Goal: Transaction & Acquisition: Purchase product/service

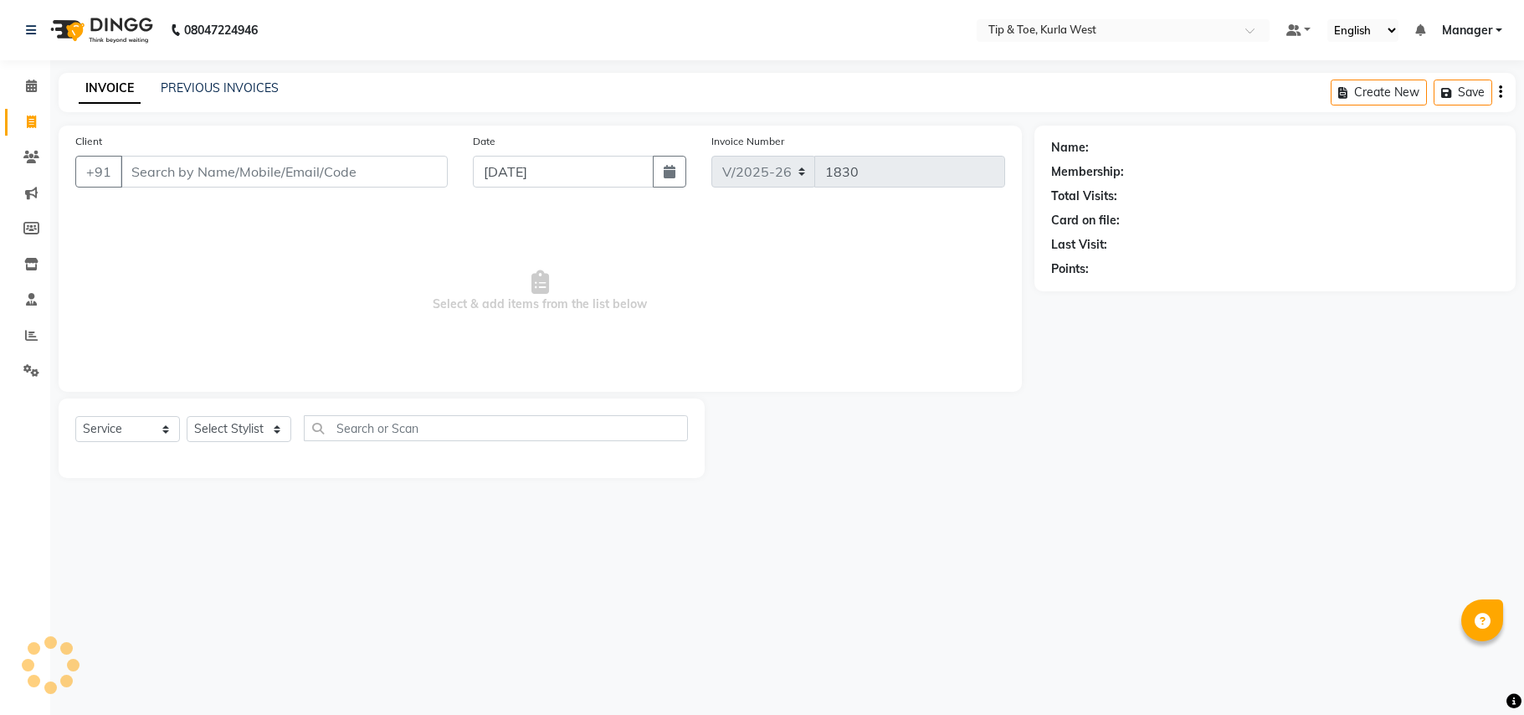
select select "5986"
select select "service"
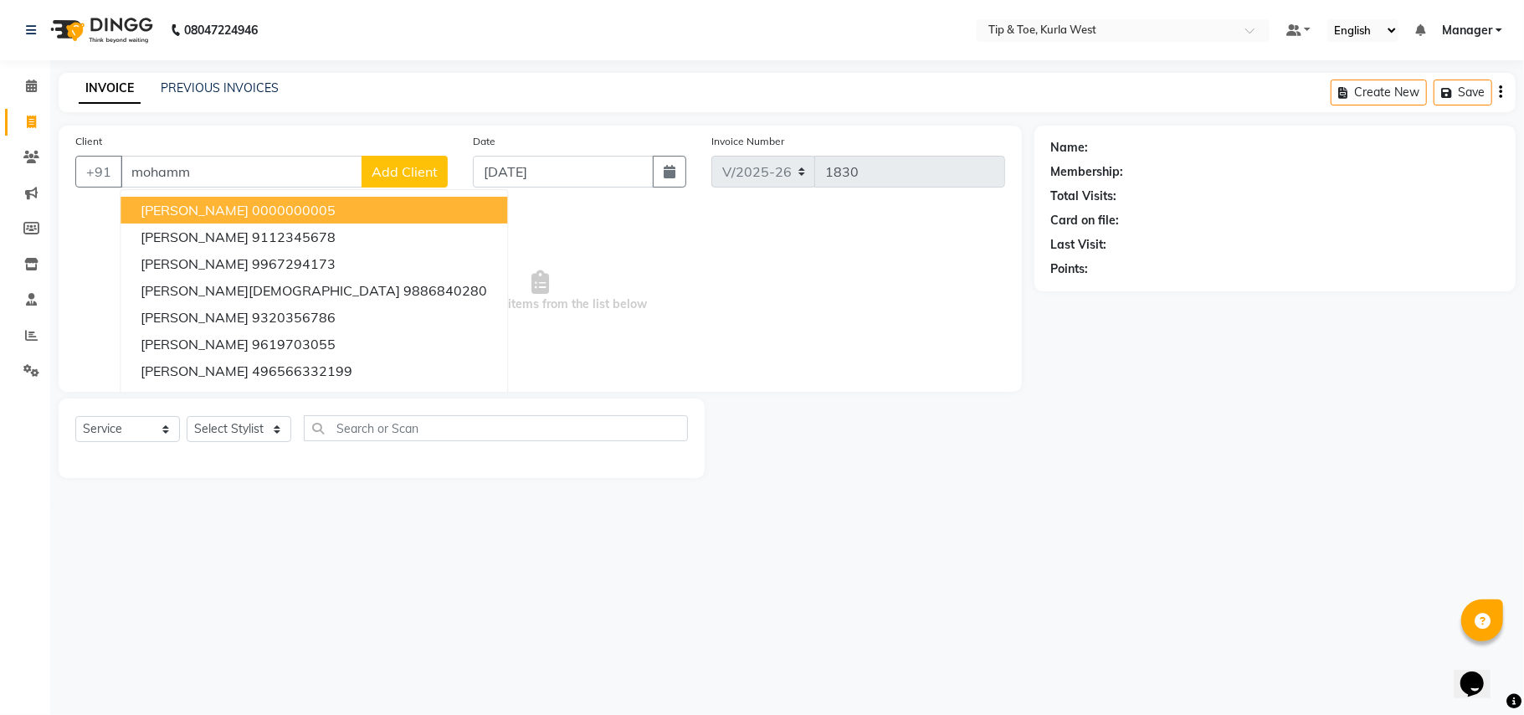
drag, startPoint x: 226, startPoint y: 208, endPoint x: 296, endPoint y: 325, distance: 136.7
click at [252, 206] on ngb-highlight "0000000005" at bounding box center [294, 210] width 84 height 17
type input "0000000005"
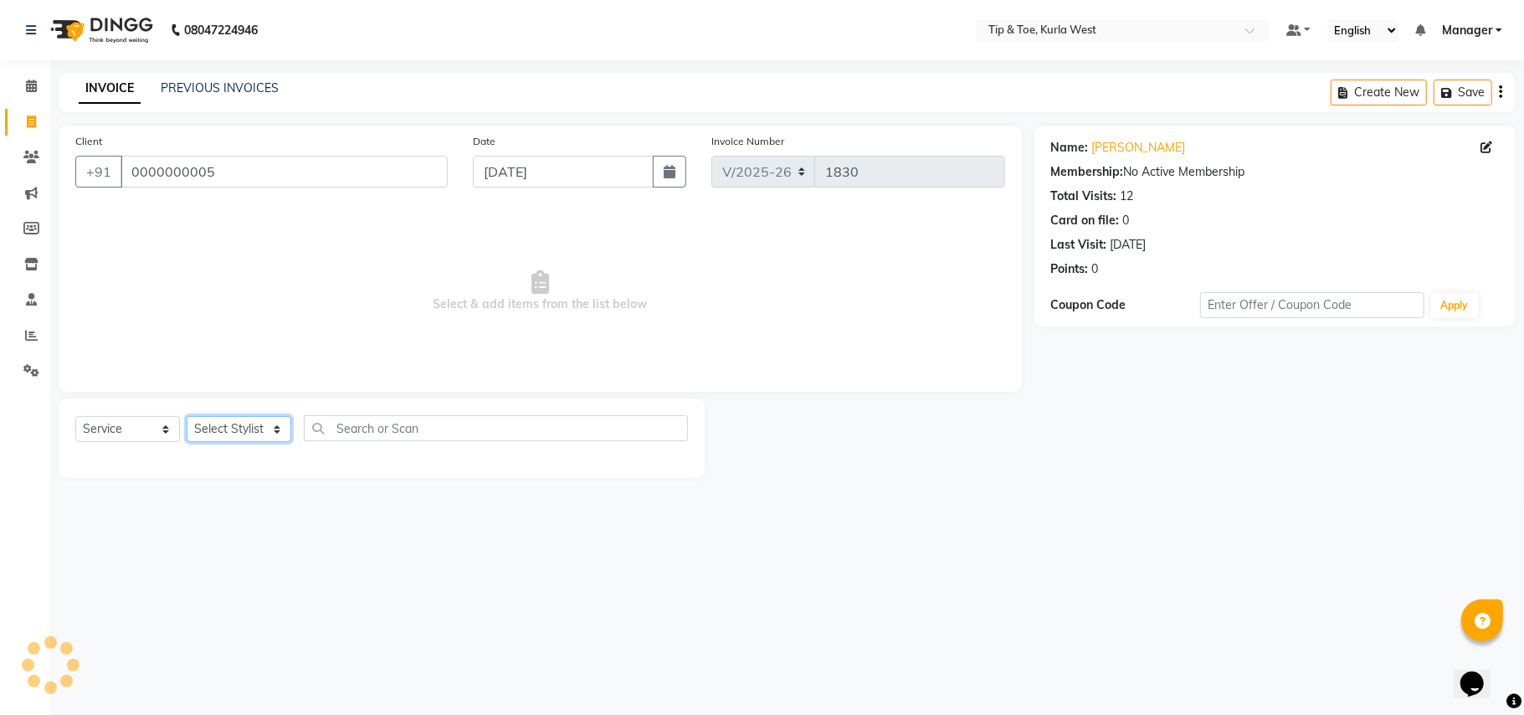
click at [242, 423] on select "Select Stylist [PERSON_NAME] [PERSON_NAME] Kurla login access Manager [PERSON_N…" at bounding box center [239, 429] width 105 height 26
select select "42737"
click at [187, 416] on select "Select Stylist [PERSON_NAME] [PERSON_NAME] Kurla login access Manager [PERSON_N…" at bounding box center [239, 429] width 105 height 26
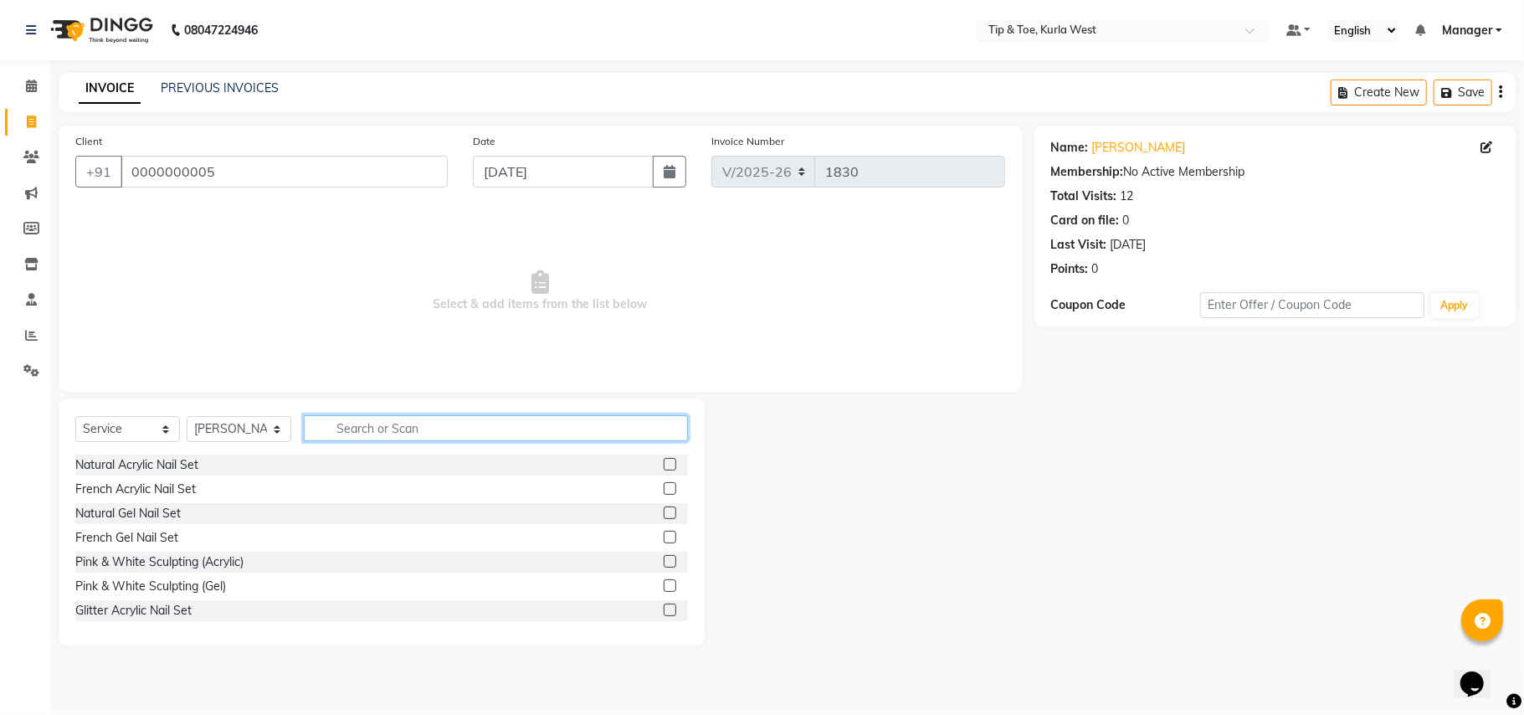
click at [383, 427] on input "text" at bounding box center [496, 428] width 384 height 26
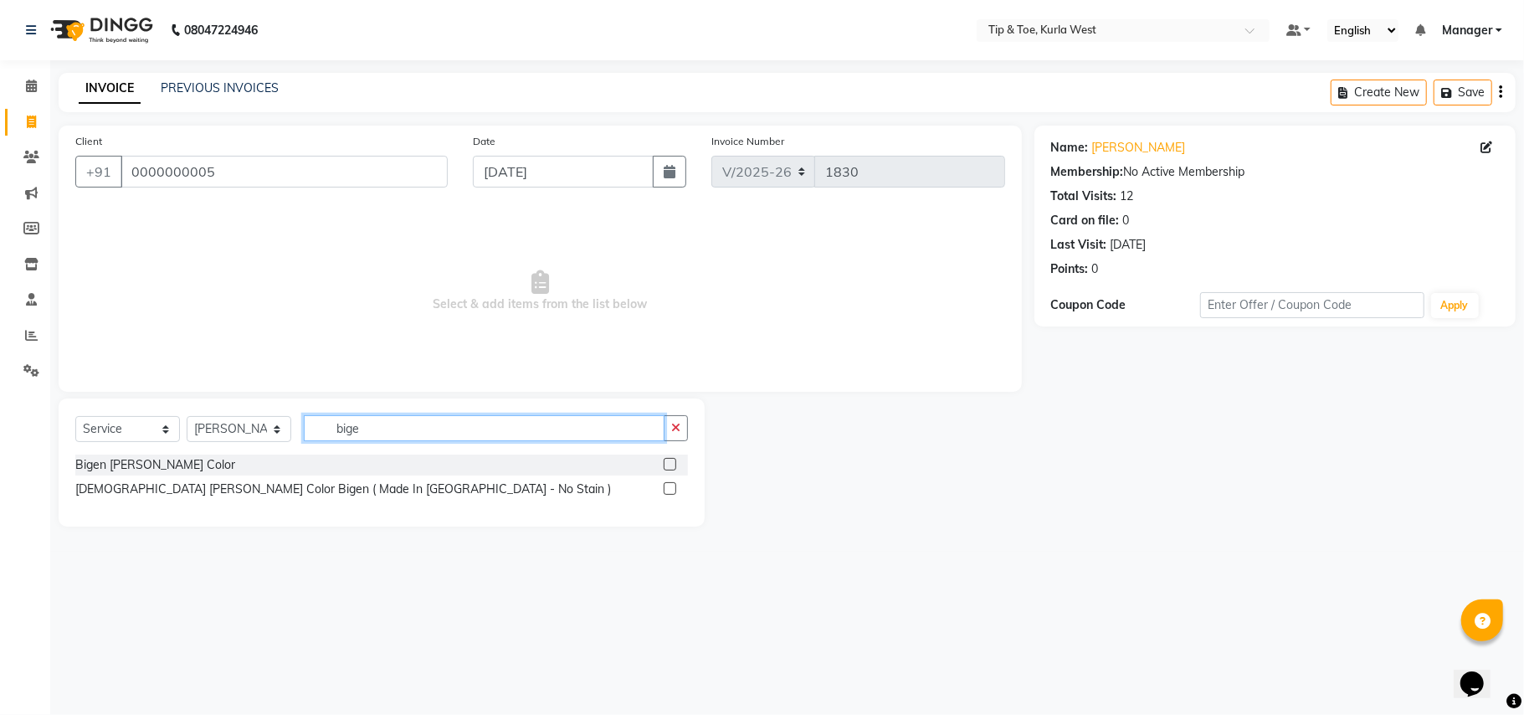
type input "bige"
click at [671, 464] on label at bounding box center [670, 464] width 13 height 13
click at [671, 464] on input "checkbox" at bounding box center [669, 465] width 11 height 11
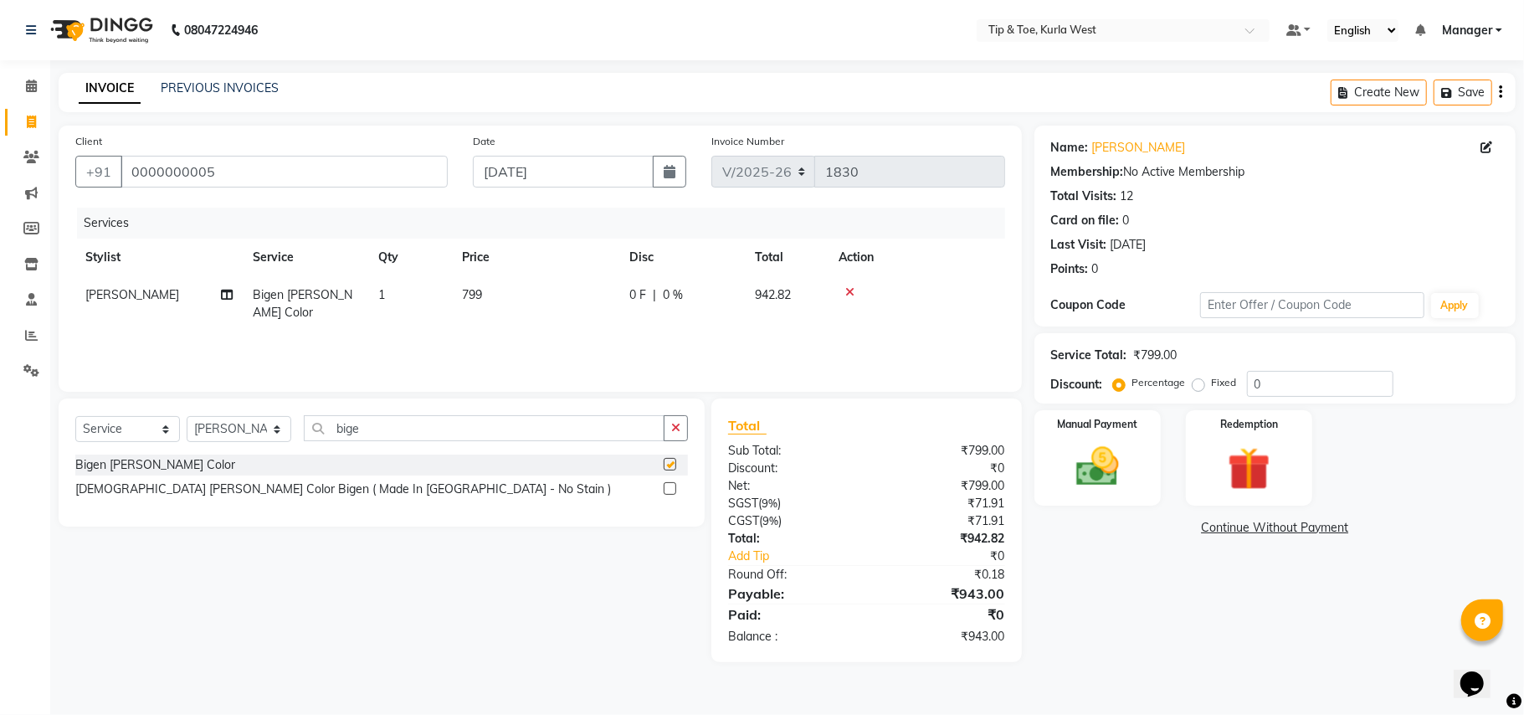
checkbox input "false"
click at [387, 430] on input "bige" at bounding box center [484, 428] width 361 height 26
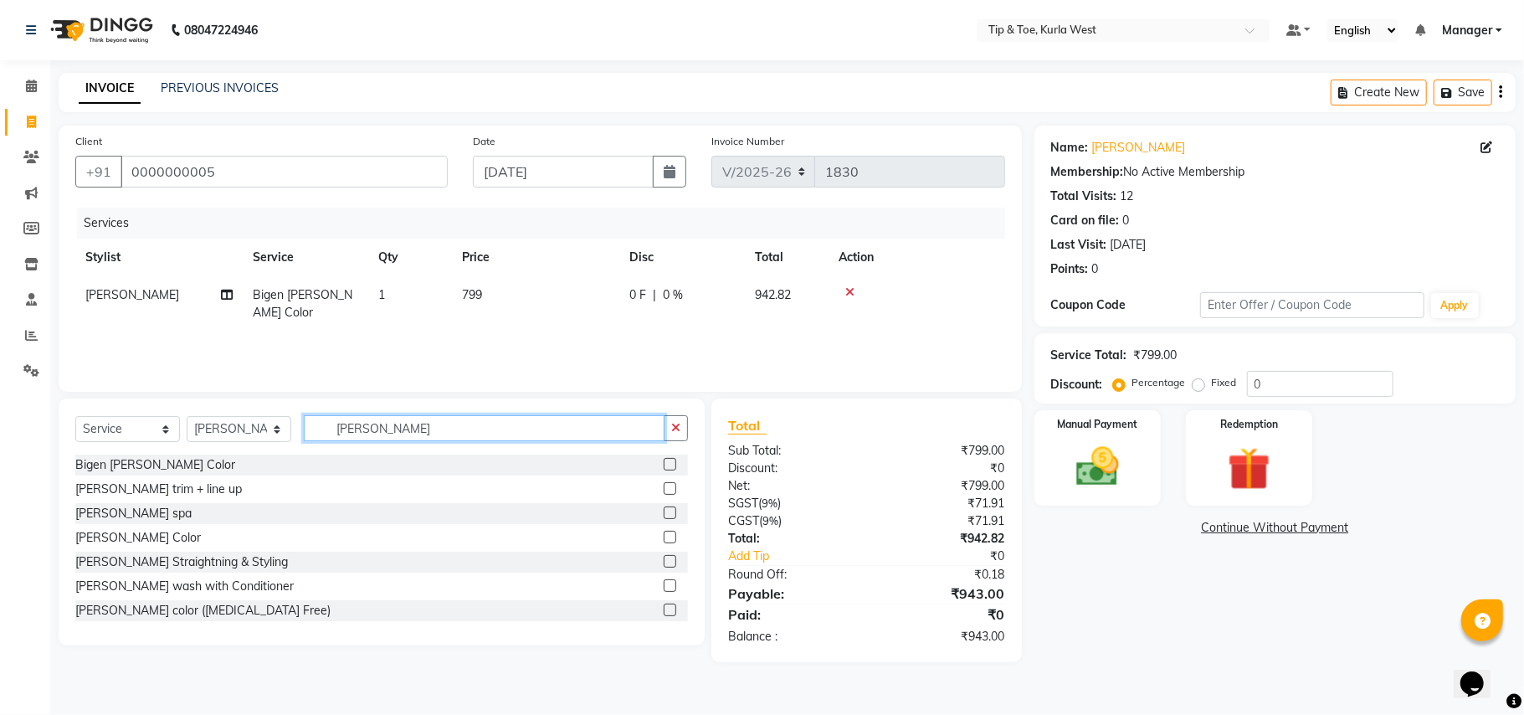
type input "[PERSON_NAME]"
click at [664, 487] on label at bounding box center [670, 488] width 13 height 13
click at [664, 487] on input "checkbox" at bounding box center [669, 489] width 11 height 11
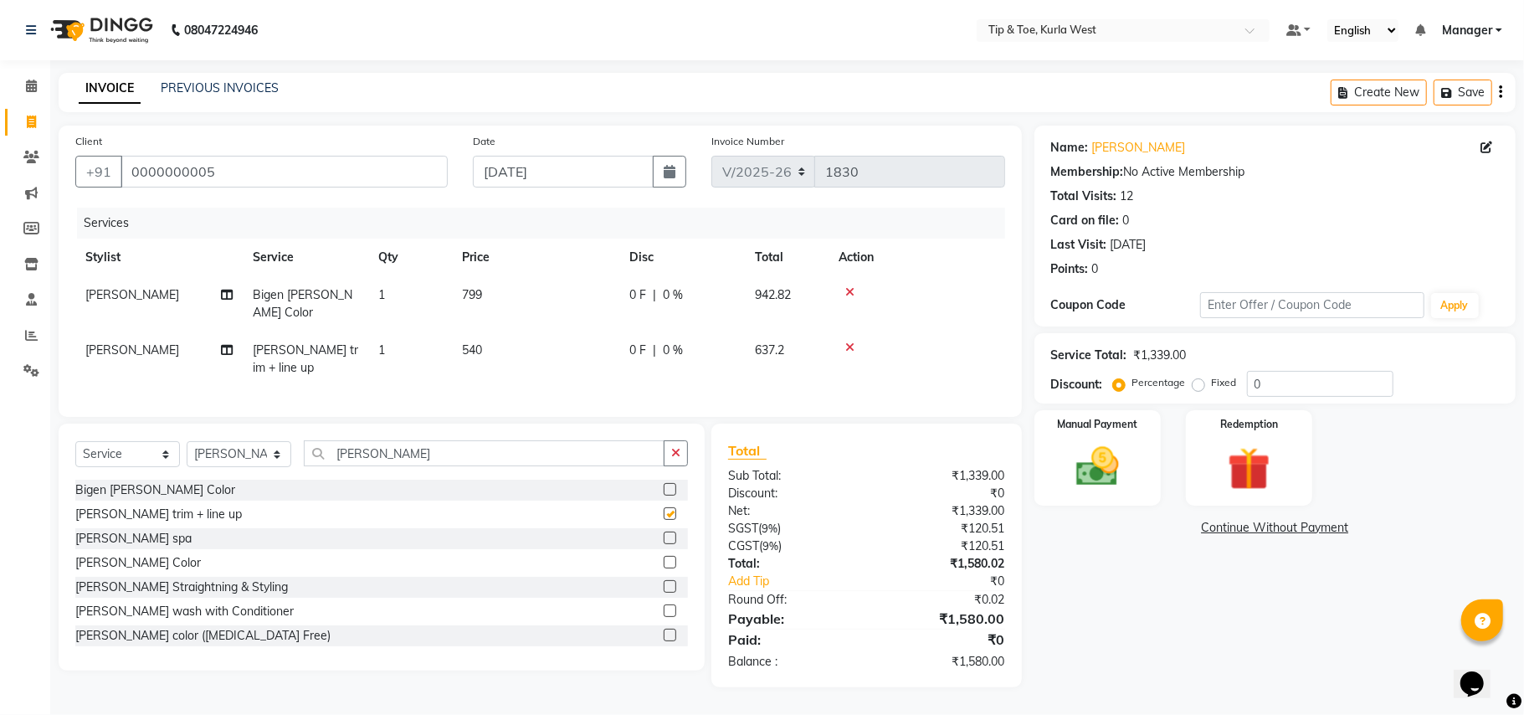
checkbox input "false"
click at [504, 333] on td "540" at bounding box center [535, 359] width 167 height 55
select select "42737"
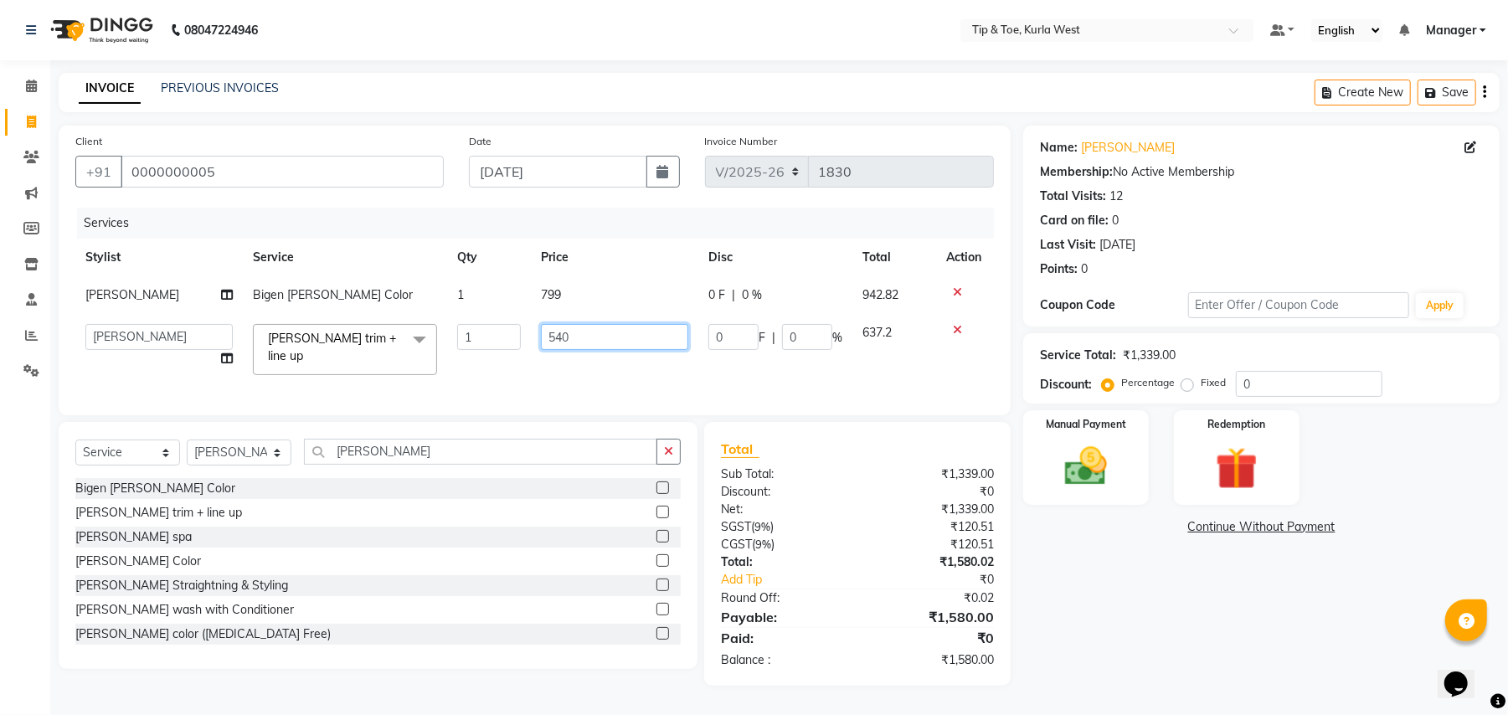
drag, startPoint x: 573, startPoint y: 339, endPoint x: 484, endPoint y: 325, distance: 90.7
click at [489, 325] on tr "[PERSON_NAME] [PERSON_NAME] Kurla login access Manager [PERSON_NAME] PRIYA [PER…" at bounding box center [534, 349] width 918 height 71
type input "499"
click at [1217, 618] on div "Name: [PERSON_NAME] Membership: No Active Membership Total Visits: 12 Card on f…" at bounding box center [1267, 406] width 489 height 560
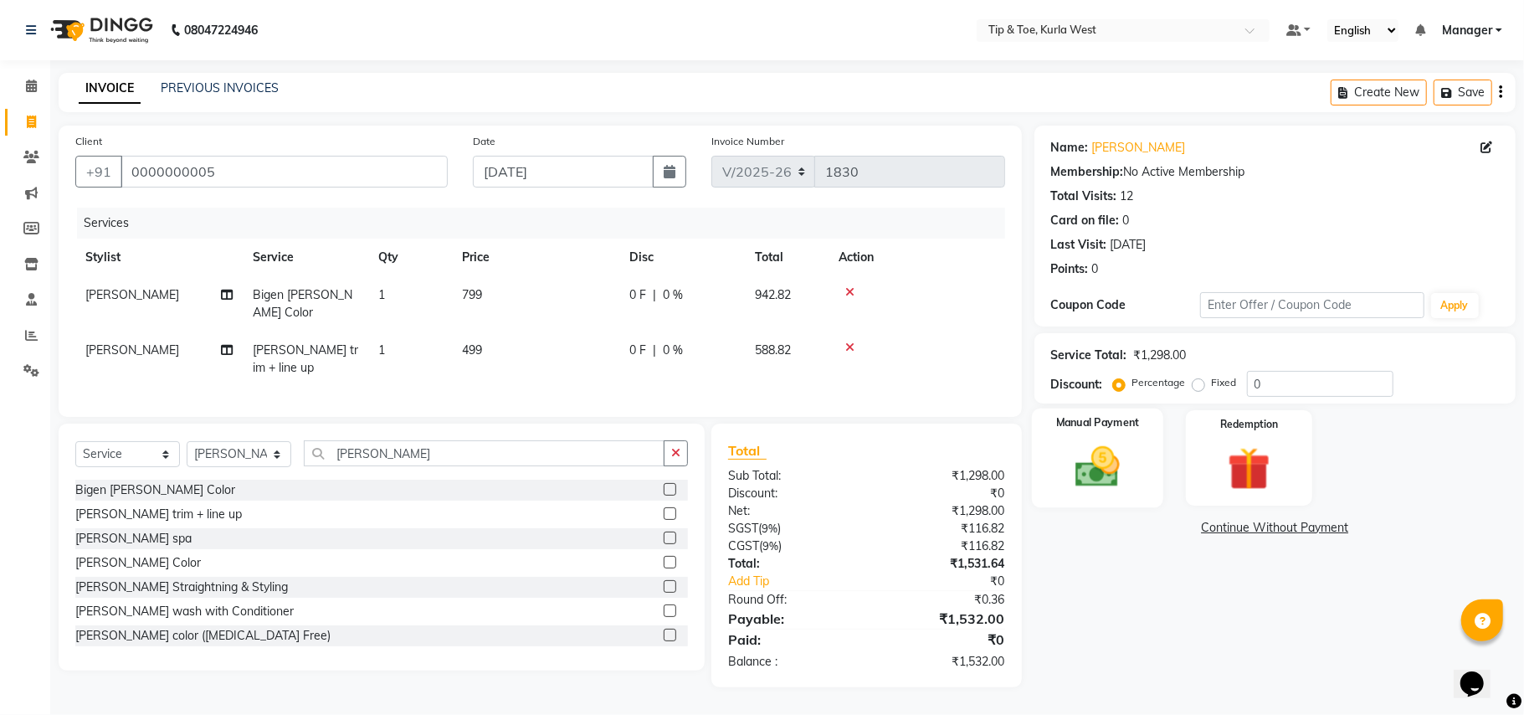
click at [1127, 459] on img at bounding box center [1098, 467] width 73 height 52
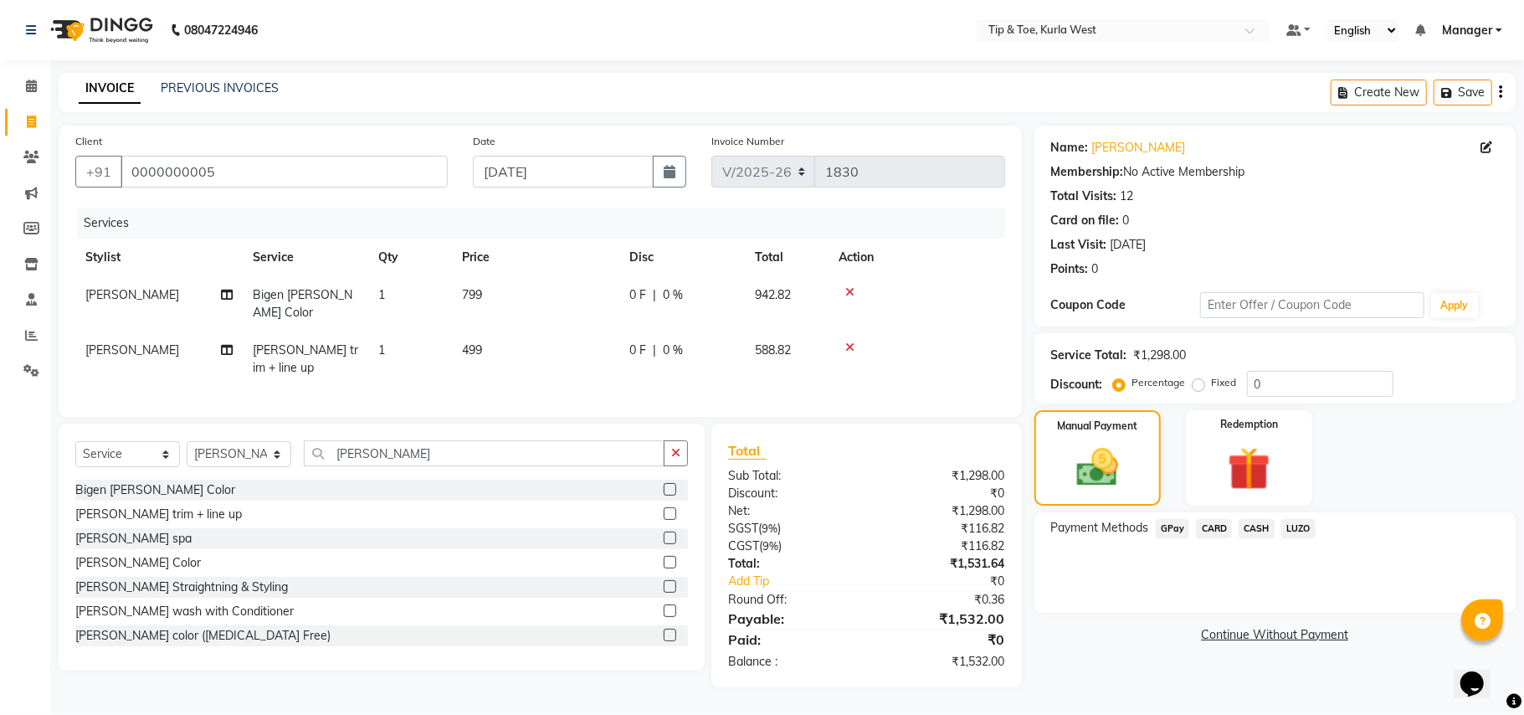
click at [499, 288] on td "799" at bounding box center [535, 303] width 167 height 55
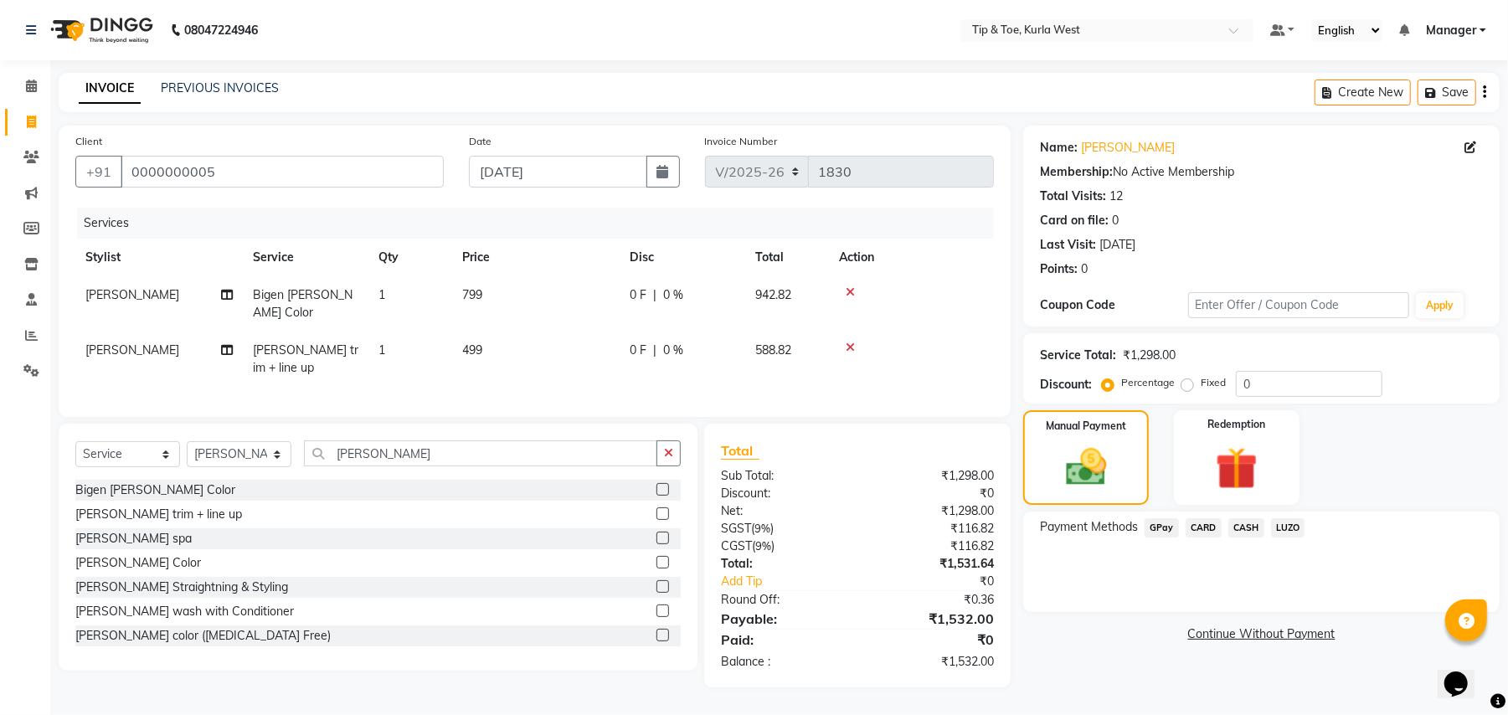
select select "42737"
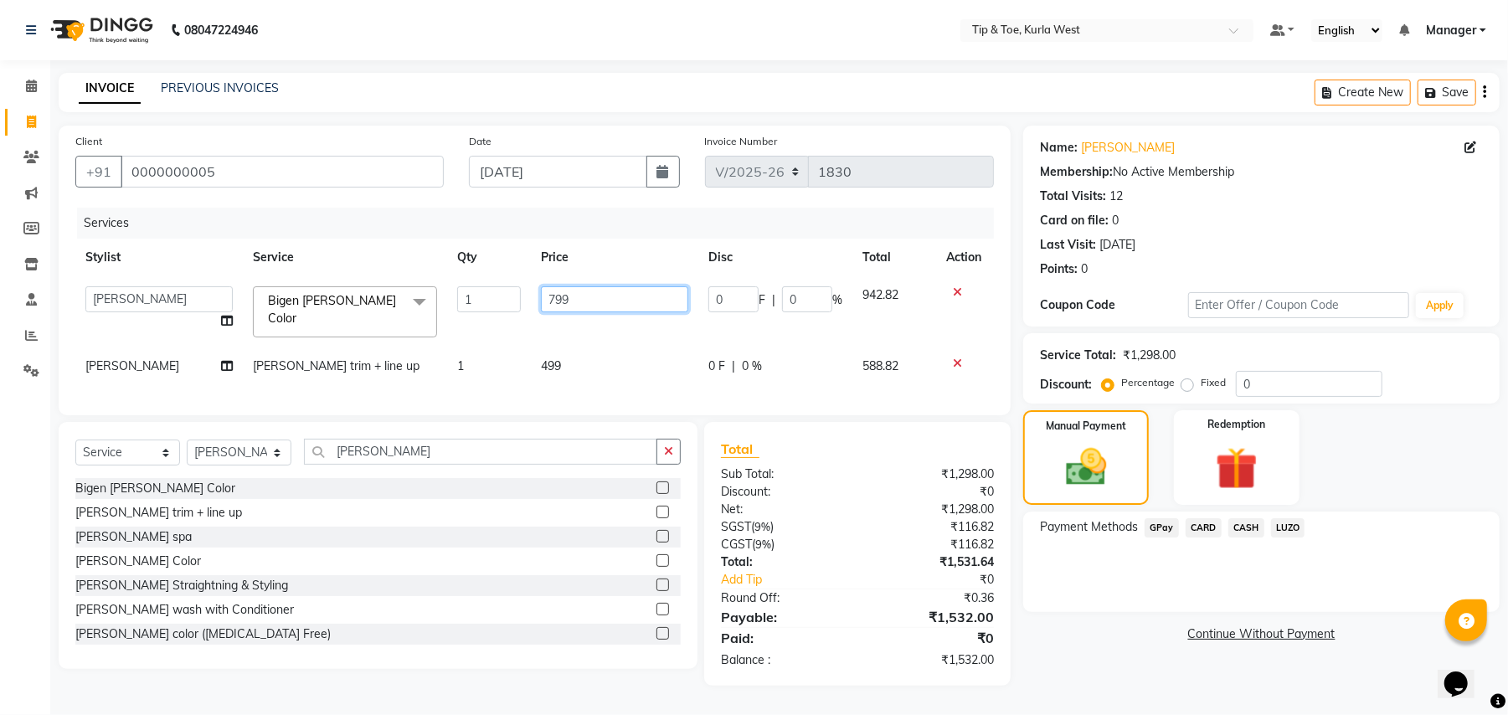
drag, startPoint x: 599, startPoint y: 302, endPoint x: 553, endPoint y: 289, distance: 48.0
click at [556, 289] on input "799" at bounding box center [614, 299] width 147 height 26
type input "7"
type input "850"
click at [1107, 645] on div "Name: [PERSON_NAME] Membership: No Active Membership Total Visits: 12 Card on f…" at bounding box center [1267, 406] width 489 height 560
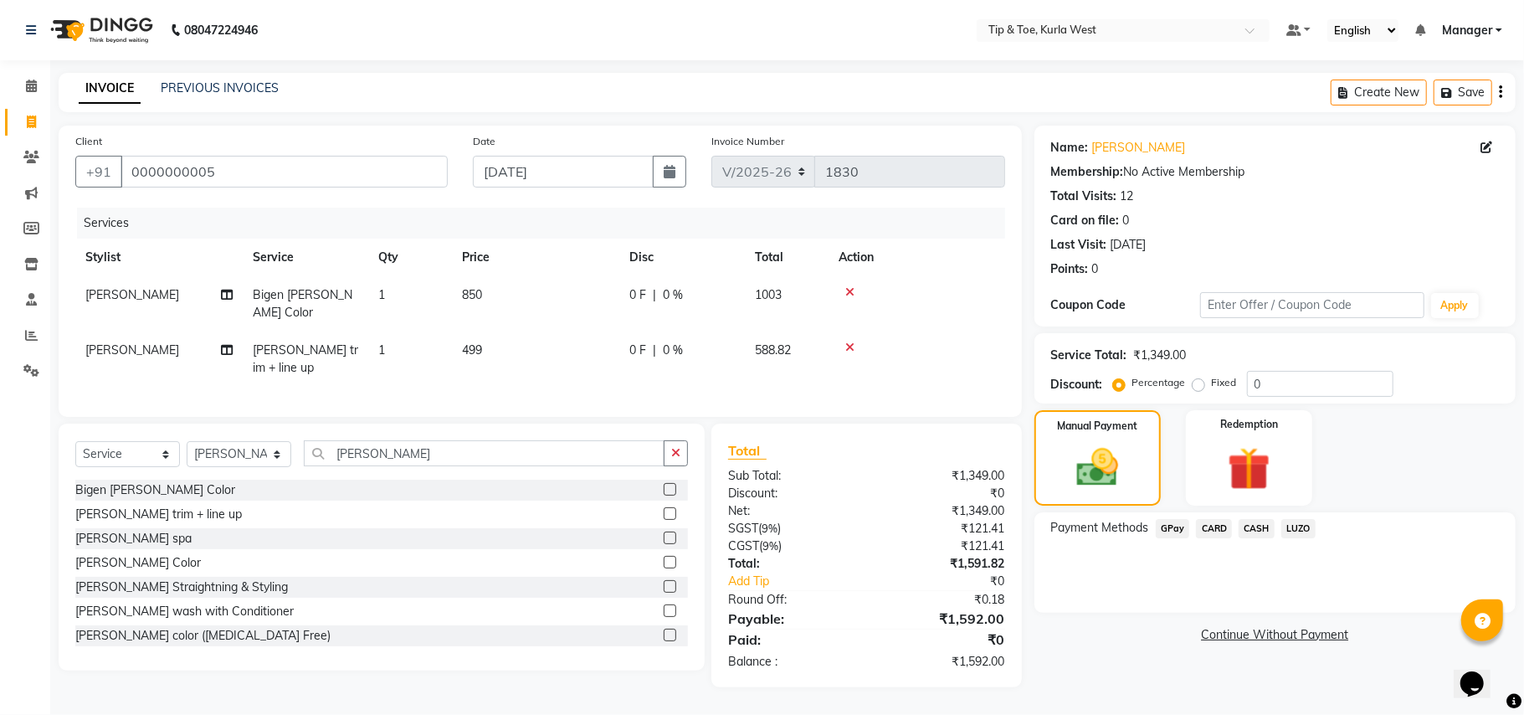
click at [514, 292] on td "850" at bounding box center [535, 303] width 167 height 55
select select "42737"
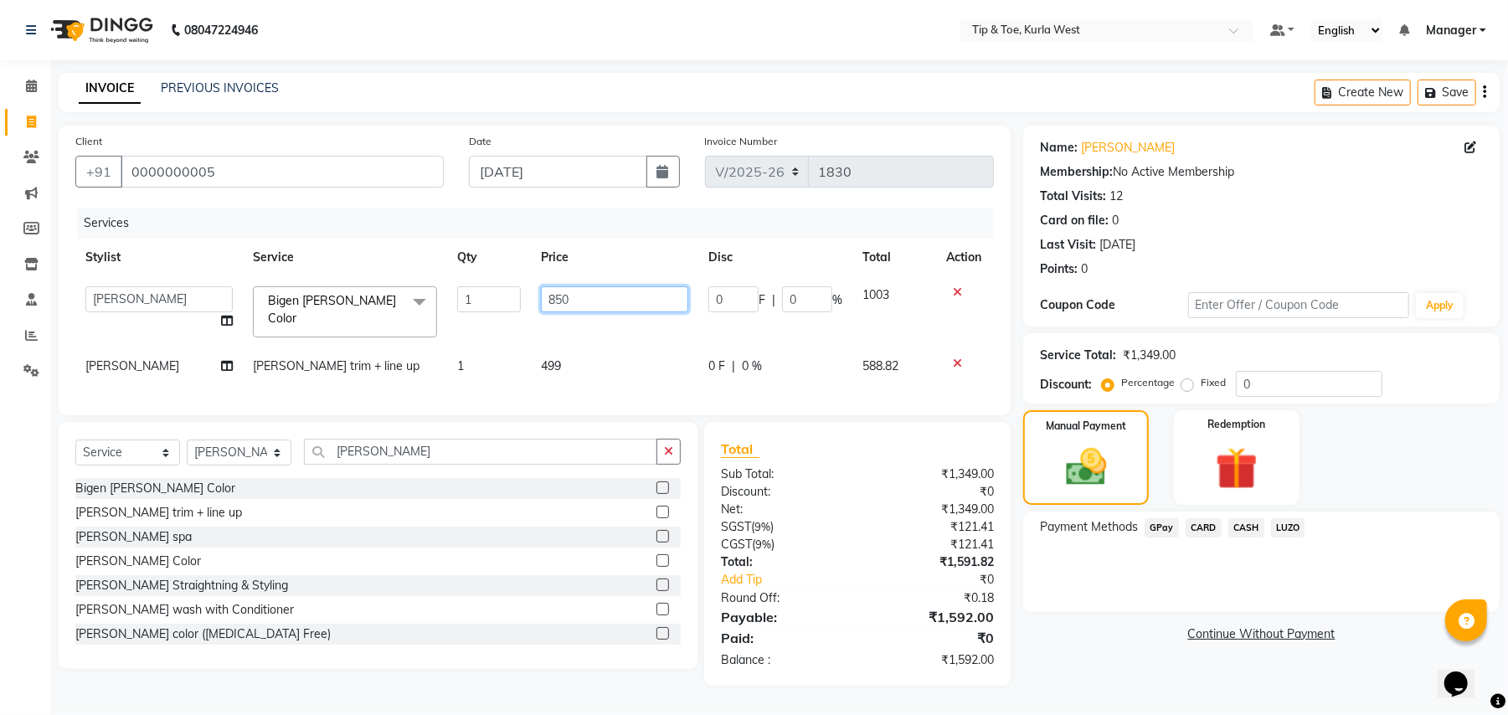
click at [613, 298] on input "850" at bounding box center [614, 299] width 147 height 26
type input "815"
click at [1092, 620] on div "Name: [PERSON_NAME] Membership: No Active Membership Total Visits: 12 Card on f…" at bounding box center [1267, 406] width 489 height 560
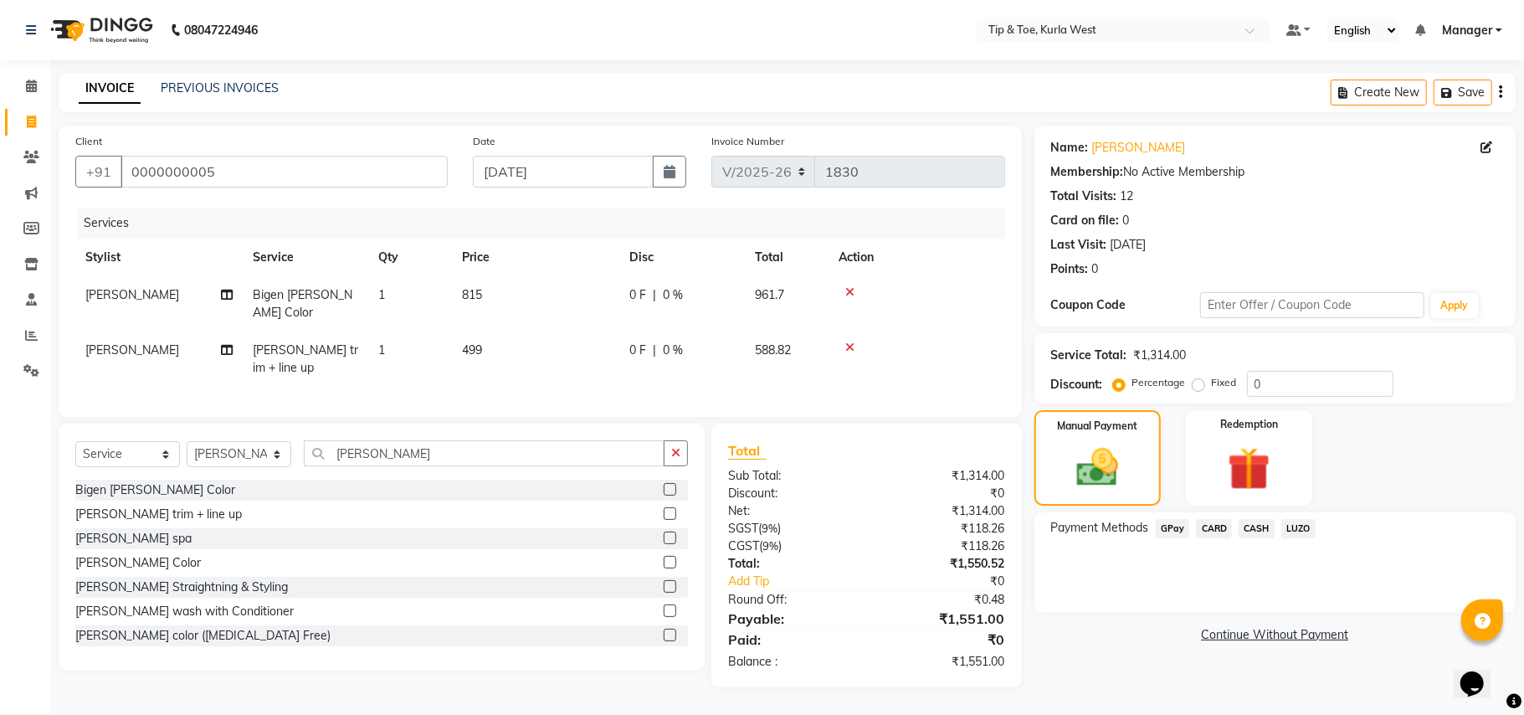
drag, startPoint x: 462, startPoint y: 280, endPoint x: 475, endPoint y: 285, distance: 14.3
click at [462, 281] on td "815" at bounding box center [535, 303] width 167 height 55
select select "42737"
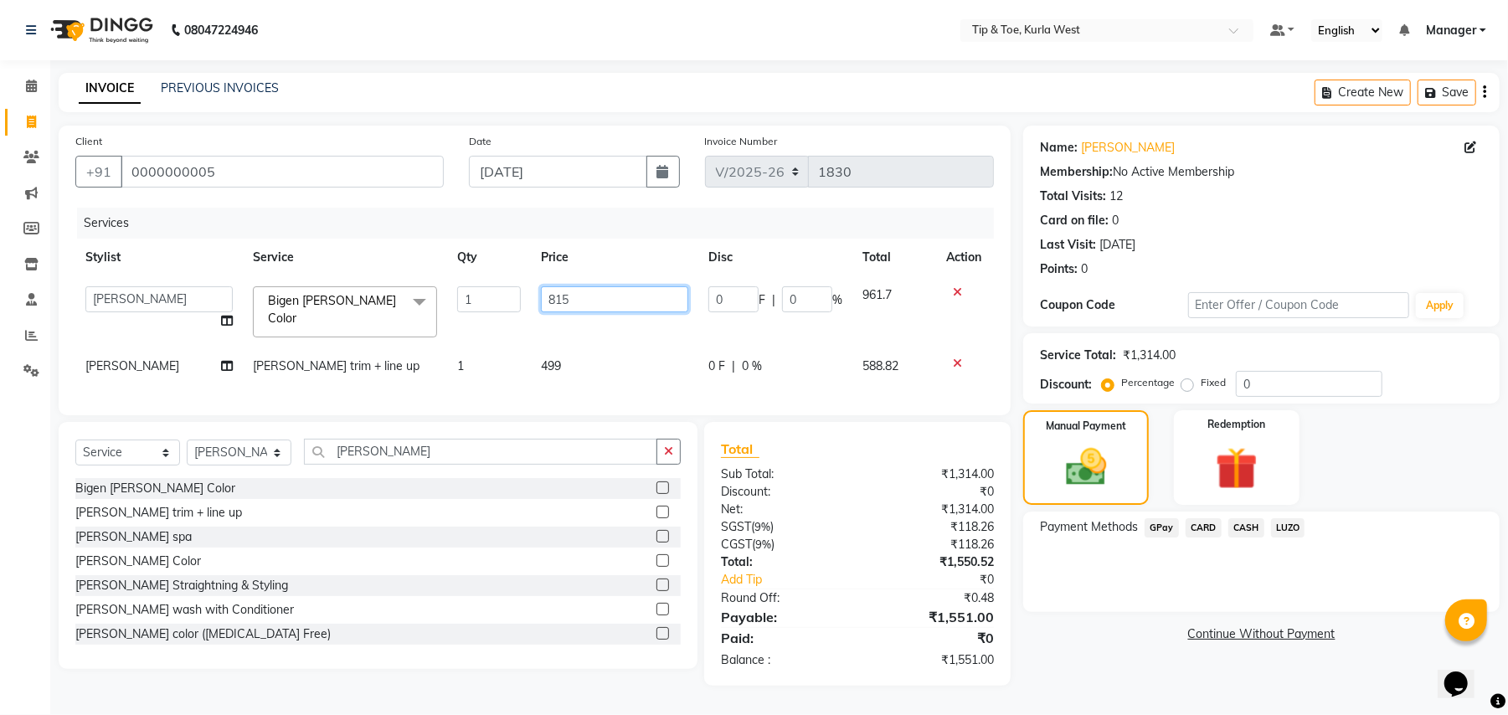
click at [601, 295] on input "815" at bounding box center [614, 299] width 147 height 26
type input "830"
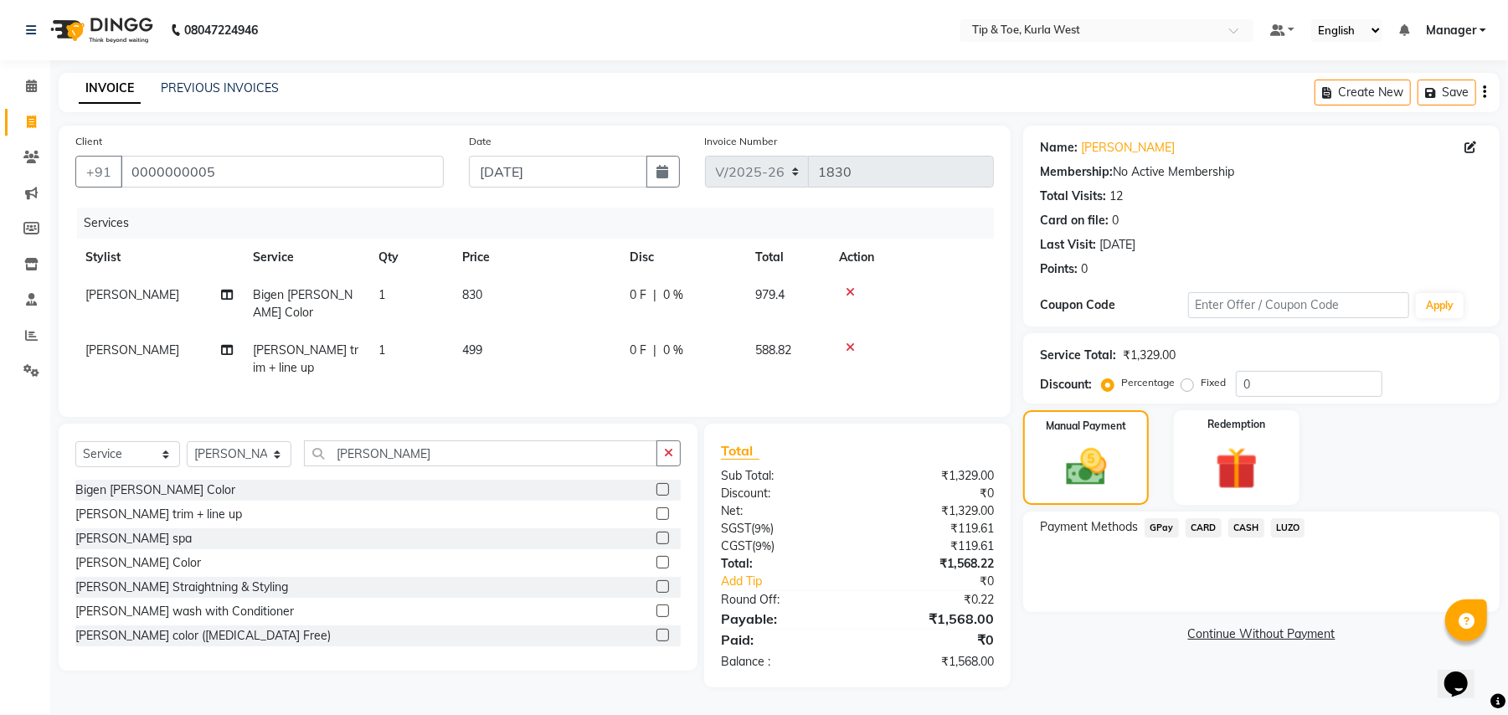
click at [1117, 651] on div "Name: [PERSON_NAME] Membership: No Active Membership Total Visits: 12 Card on f…" at bounding box center [1267, 407] width 489 height 562
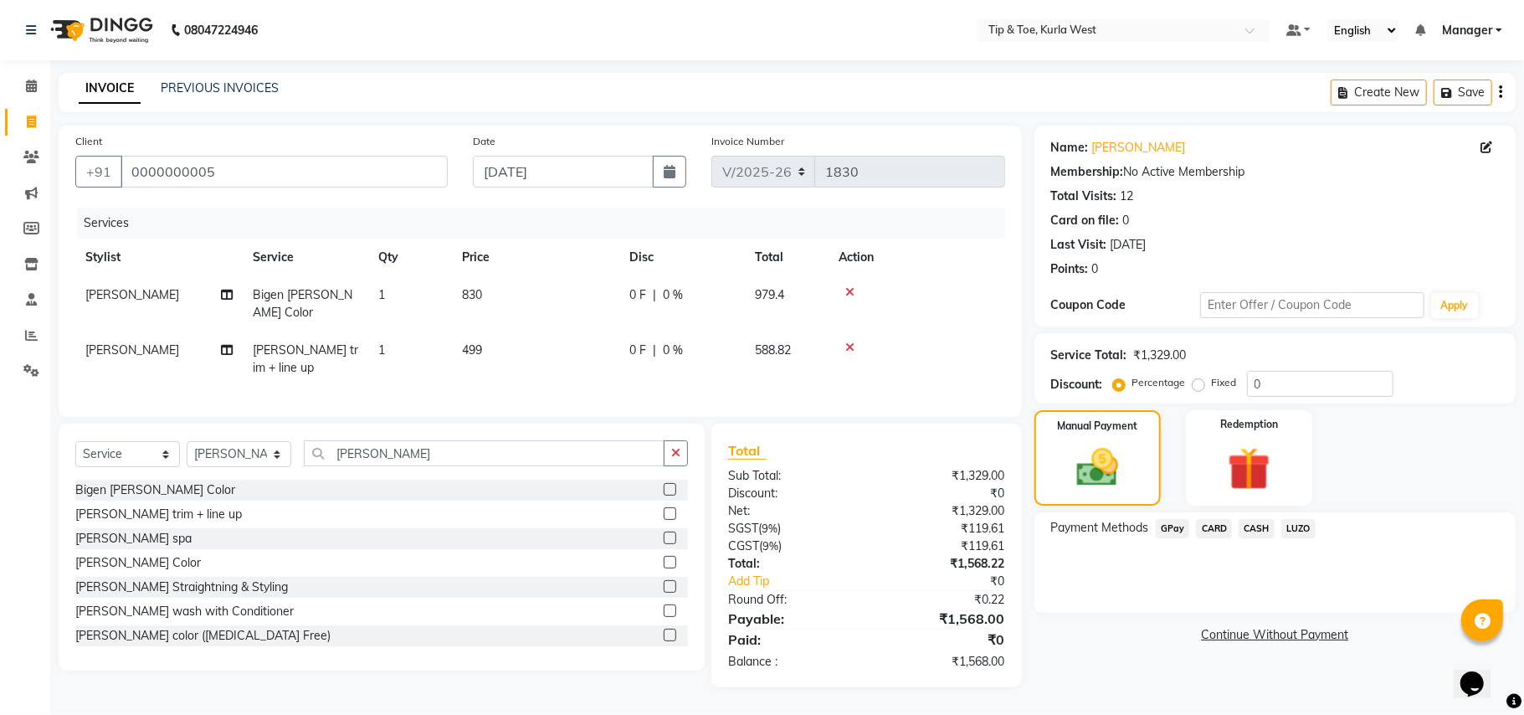
click at [506, 281] on td "830" at bounding box center [535, 303] width 167 height 55
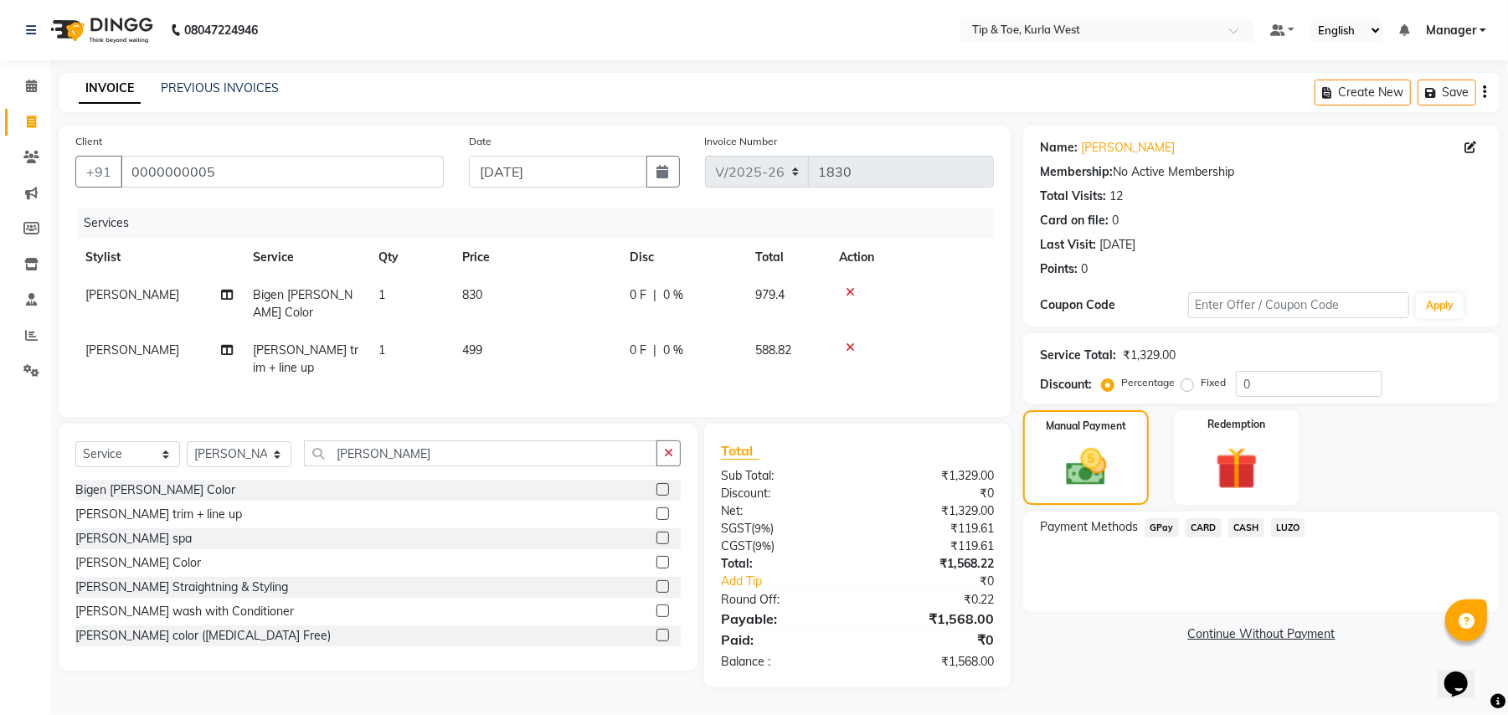
select select "42737"
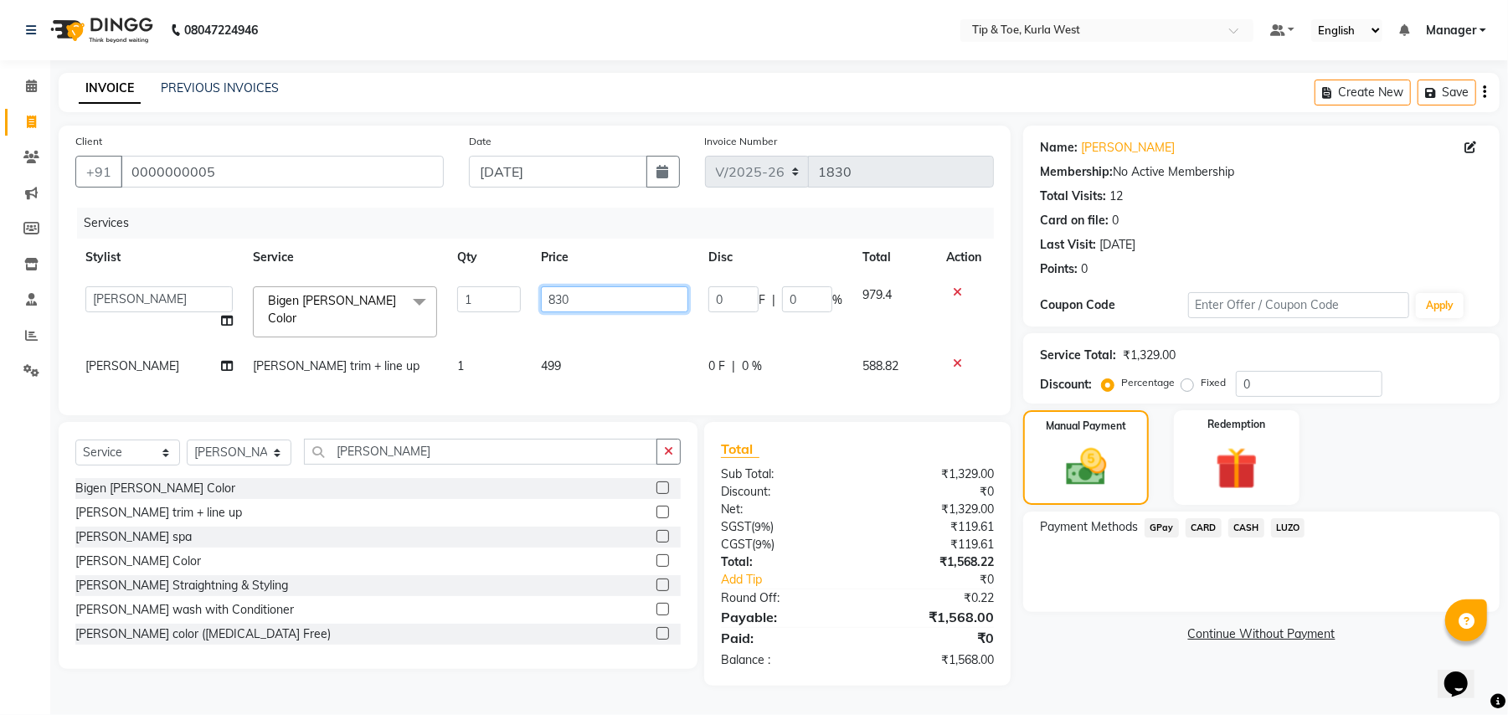
click at [580, 301] on input "830" at bounding box center [614, 299] width 147 height 26
type input "840"
click at [1086, 668] on div "Name: [PERSON_NAME] Membership: No Active Membership Total Visits: 12 Card on f…" at bounding box center [1267, 406] width 489 height 560
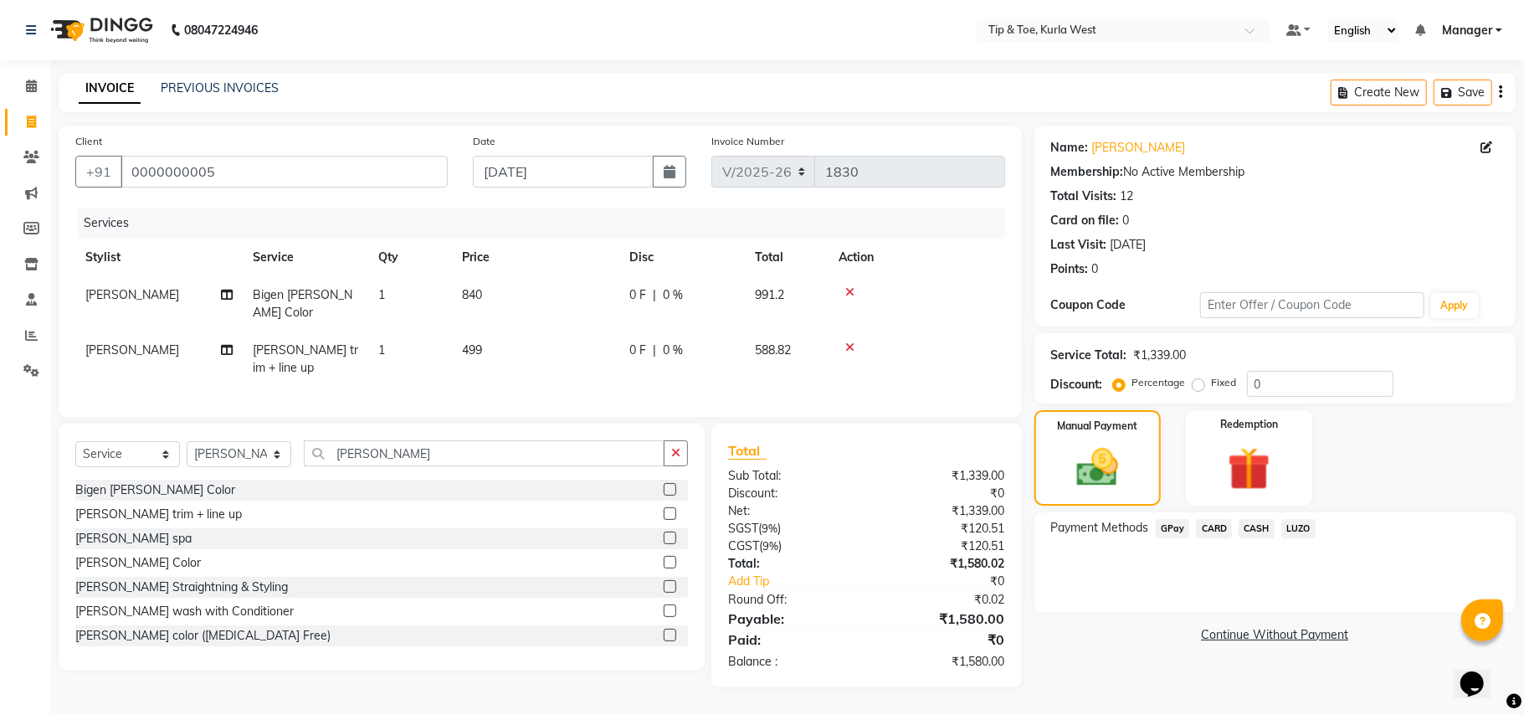
click at [502, 291] on td "840" at bounding box center [535, 303] width 167 height 55
select select "42737"
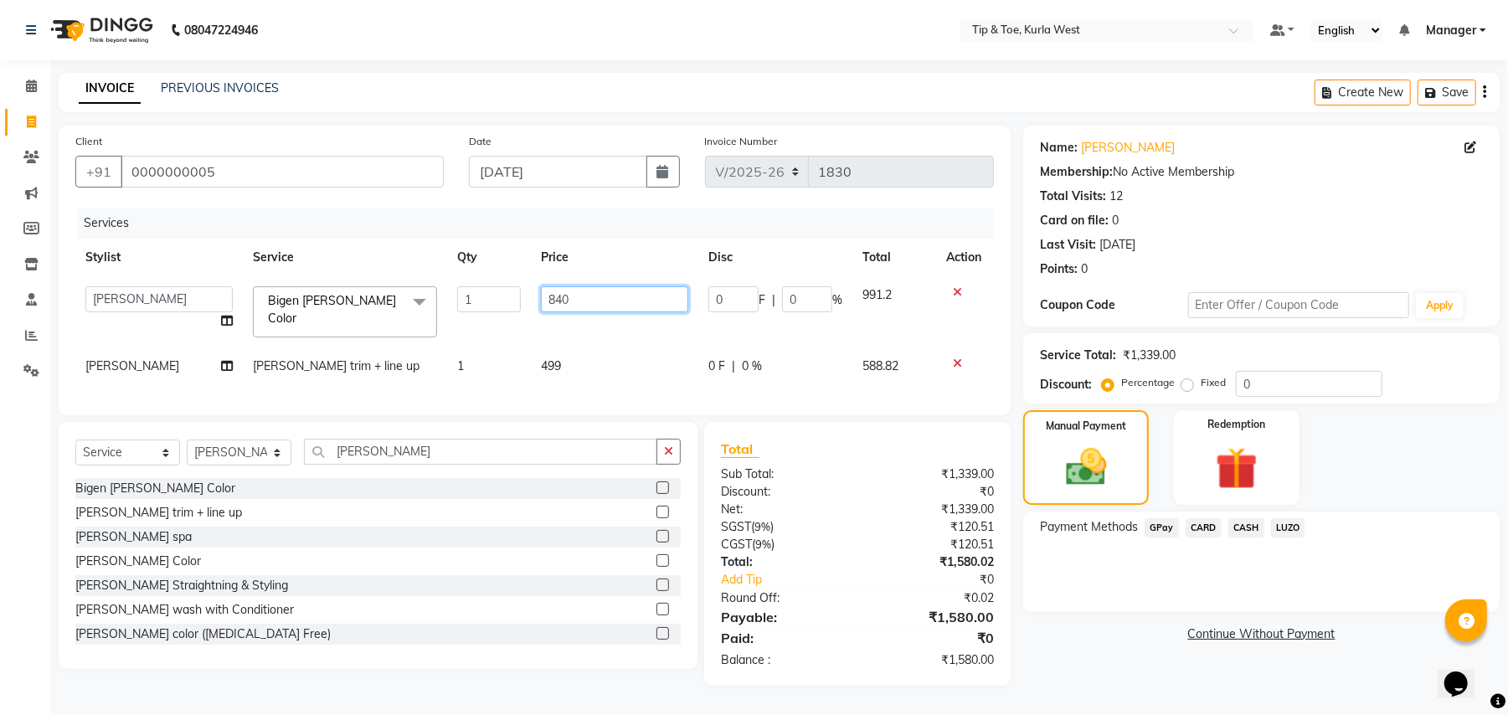
click at [581, 300] on input "840" at bounding box center [614, 299] width 147 height 26
type input "845"
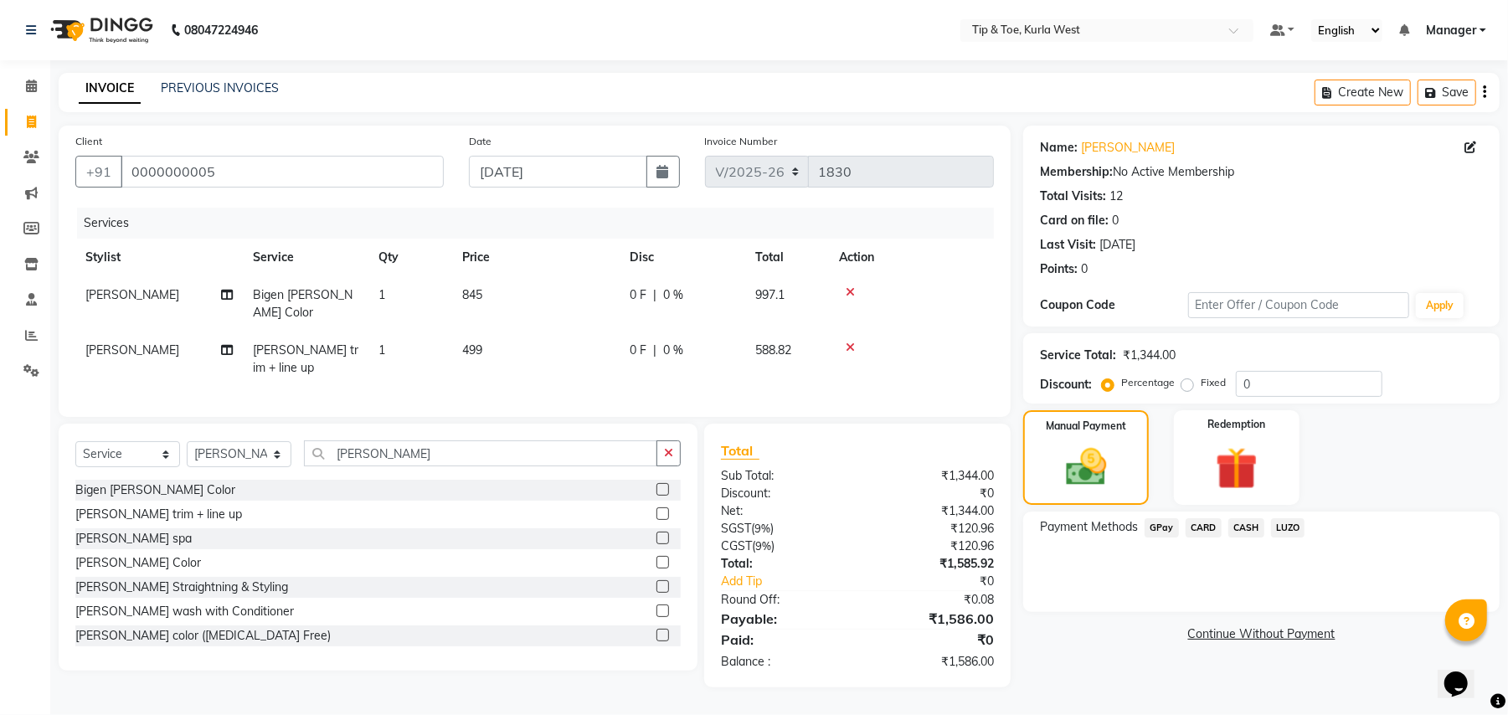
click at [1092, 635] on link "Continue Without Payment" at bounding box center [1261, 634] width 470 height 18
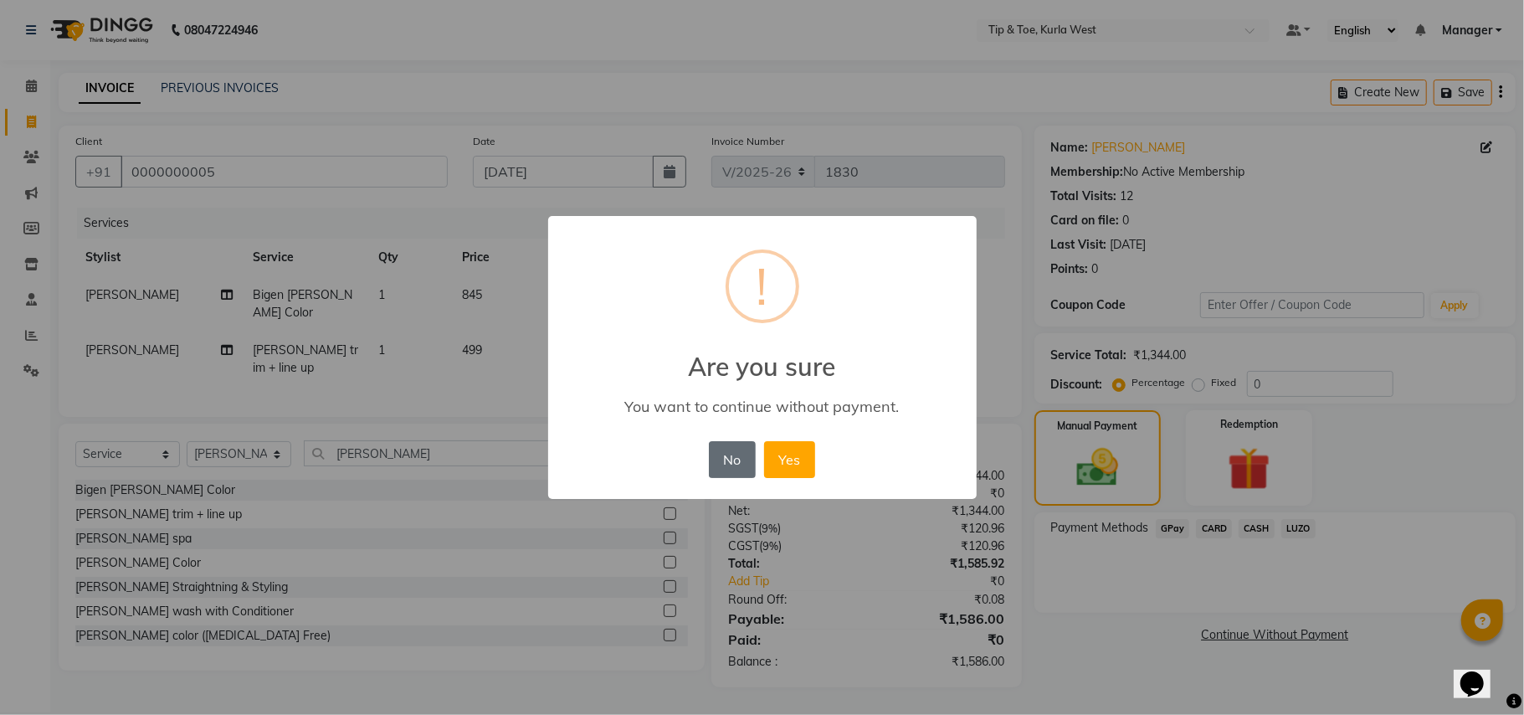
click at [732, 453] on button "No" at bounding box center [732, 459] width 47 height 37
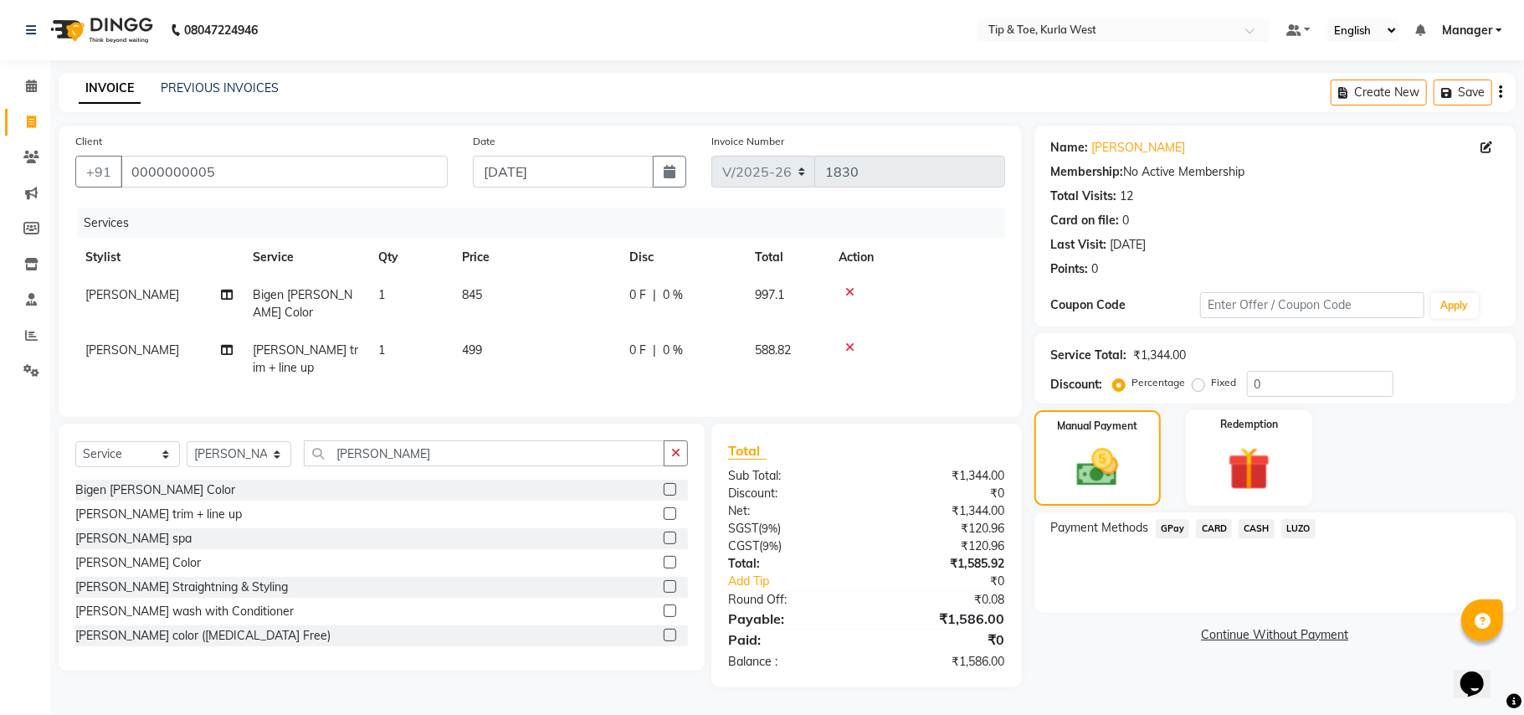
drag, startPoint x: 1125, startPoint y: 677, endPoint x: 1145, endPoint y: 683, distance: 20.9
click at [1126, 677] on div "Name: [PERSON_NAME] Membership: No Active Membership Total Visits: 12 Card on f…" at bounding box center [1282, 407] width 494 height 562
click at [514, 292] on td "845" at bounding box center [535, 303] width 167 height 55
select select "42737"
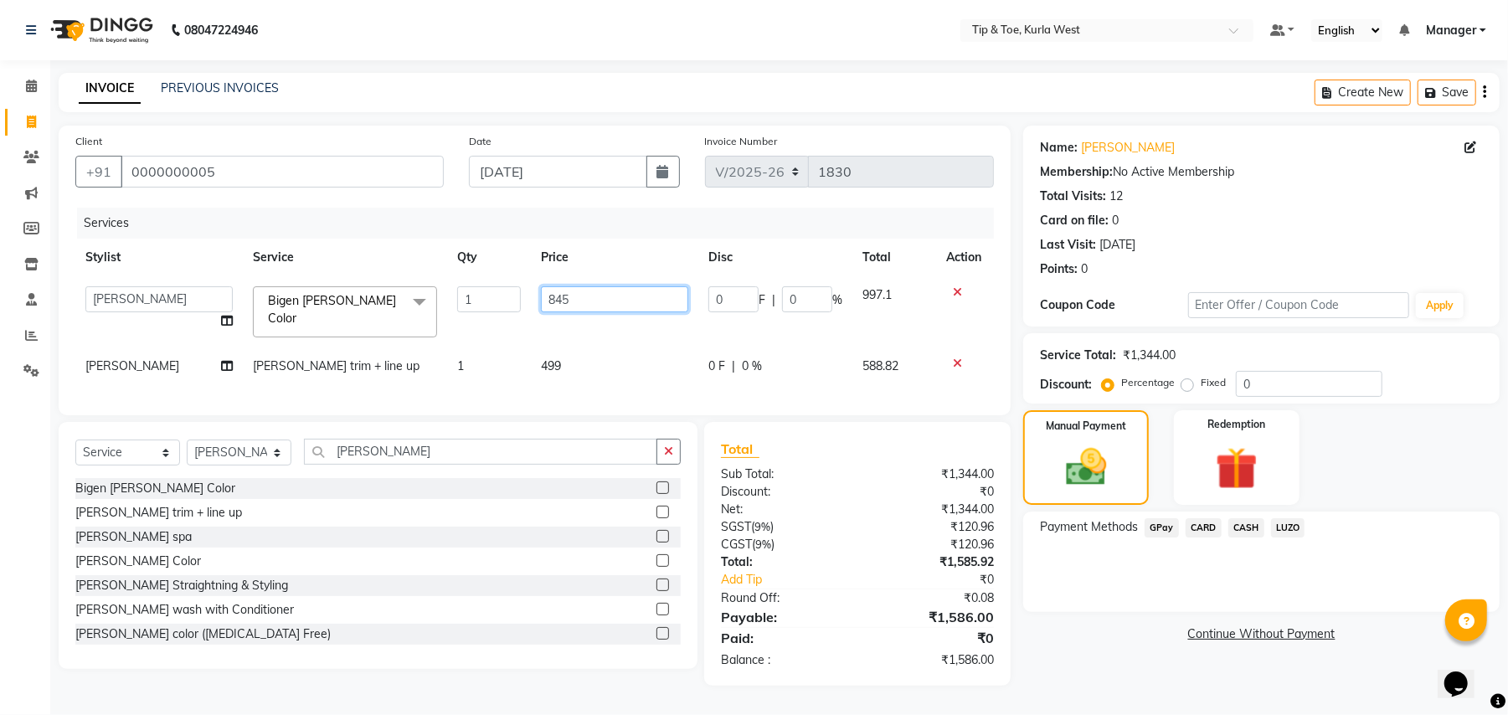
click at [588, 299] on input "845" at bounding box center [614, 299] width 147 height 26
type input "845"
click at [1112, 655] on div "Name: [PERSON_NAME] Membership: No Active Membership Total Visits: 12 Card on f…" at bounding box center [1267, 406] width 489 height 560
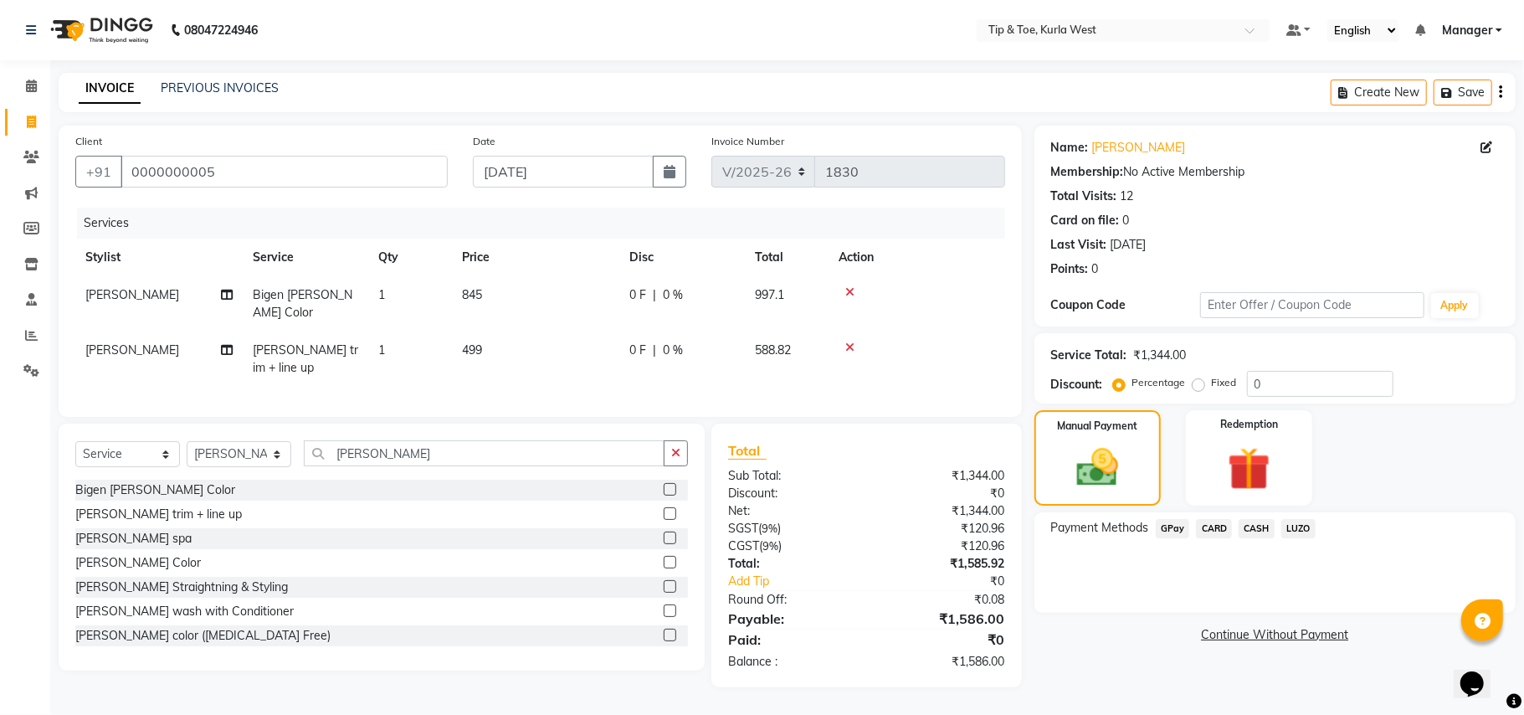
click at [1212, 531] on span "CARD" at bounding box center [1214, 528] width 36 height 19
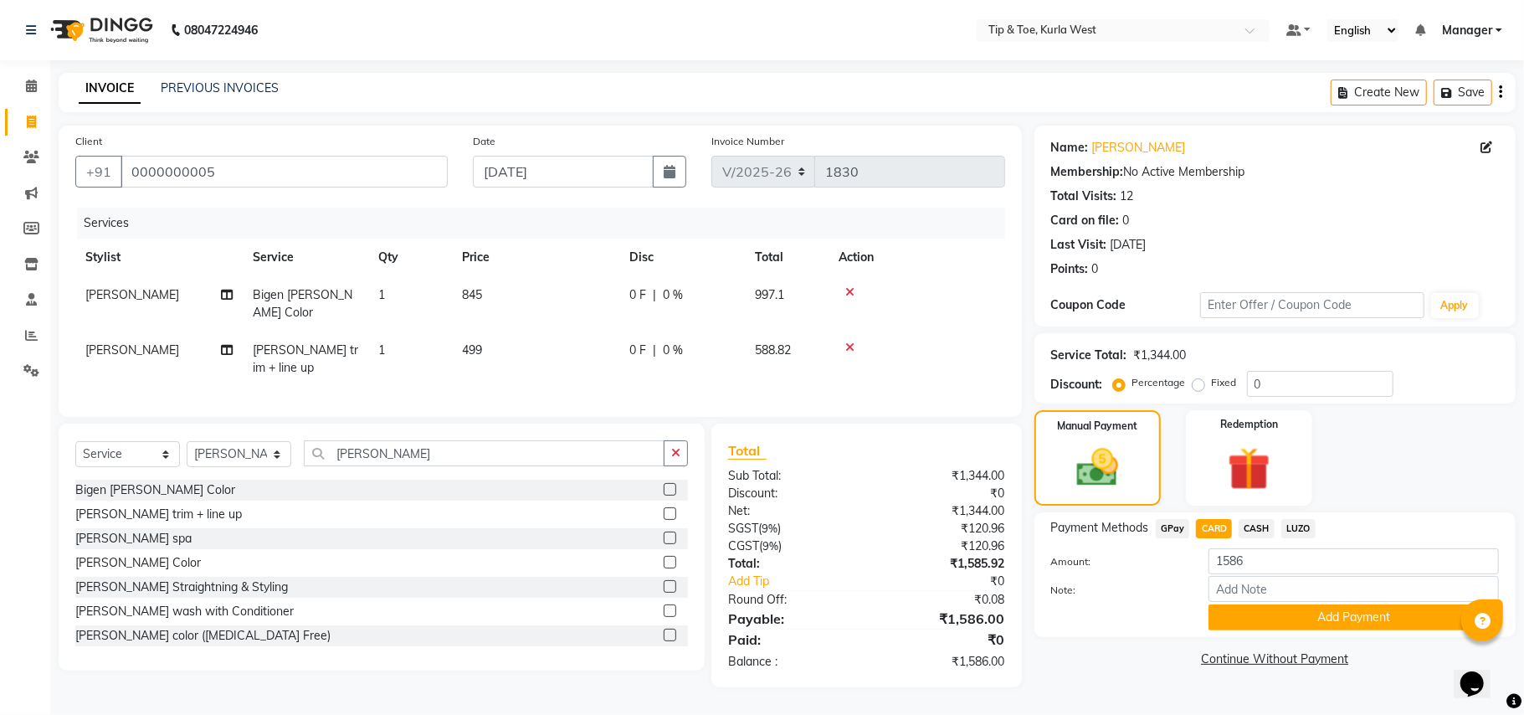
drag, startPoint x: 1254, startPoint y: 610, endPoint x: 1269, endPoint y: 609, distance: 15.1
click at [1254, 611] on button "Add Payment" at bounding box center [1354, 617] width 290 height 26
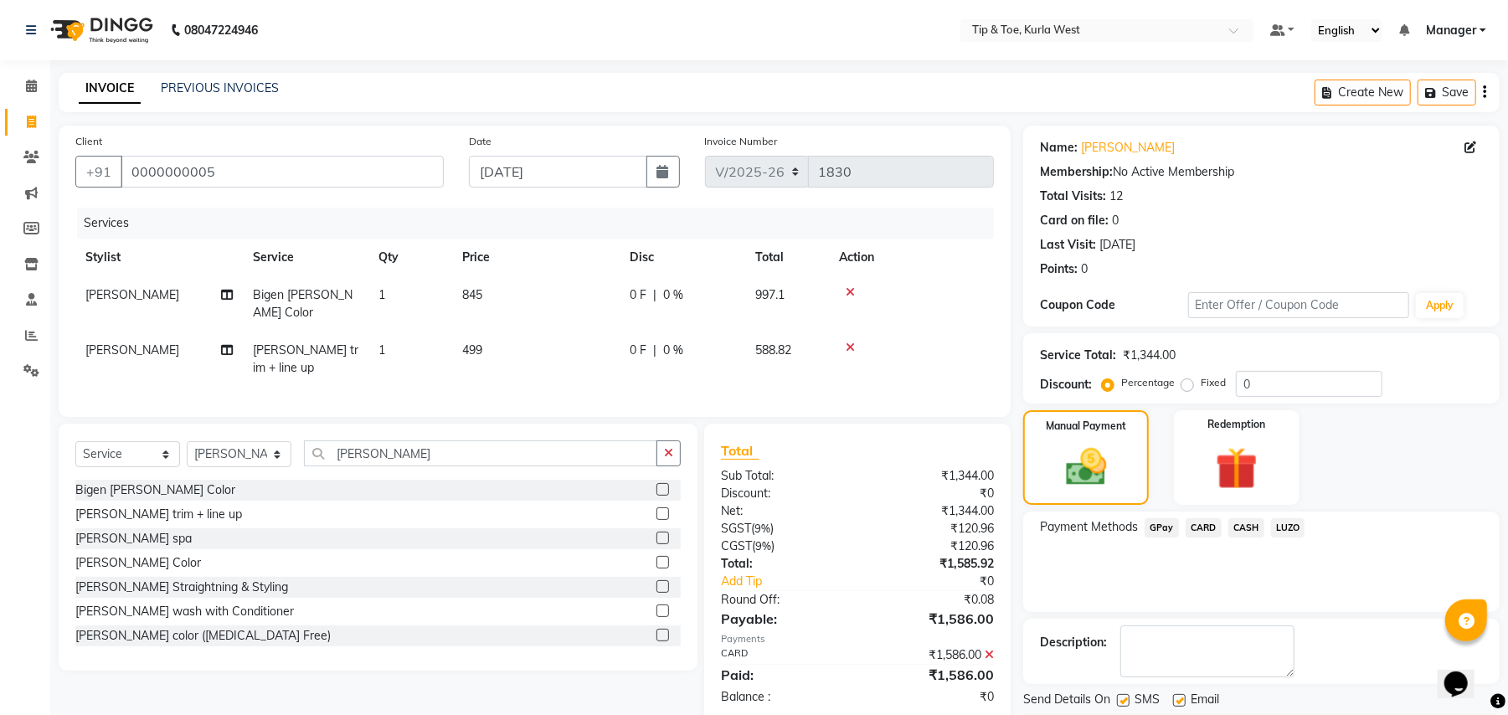
scroll to position [52, 0]
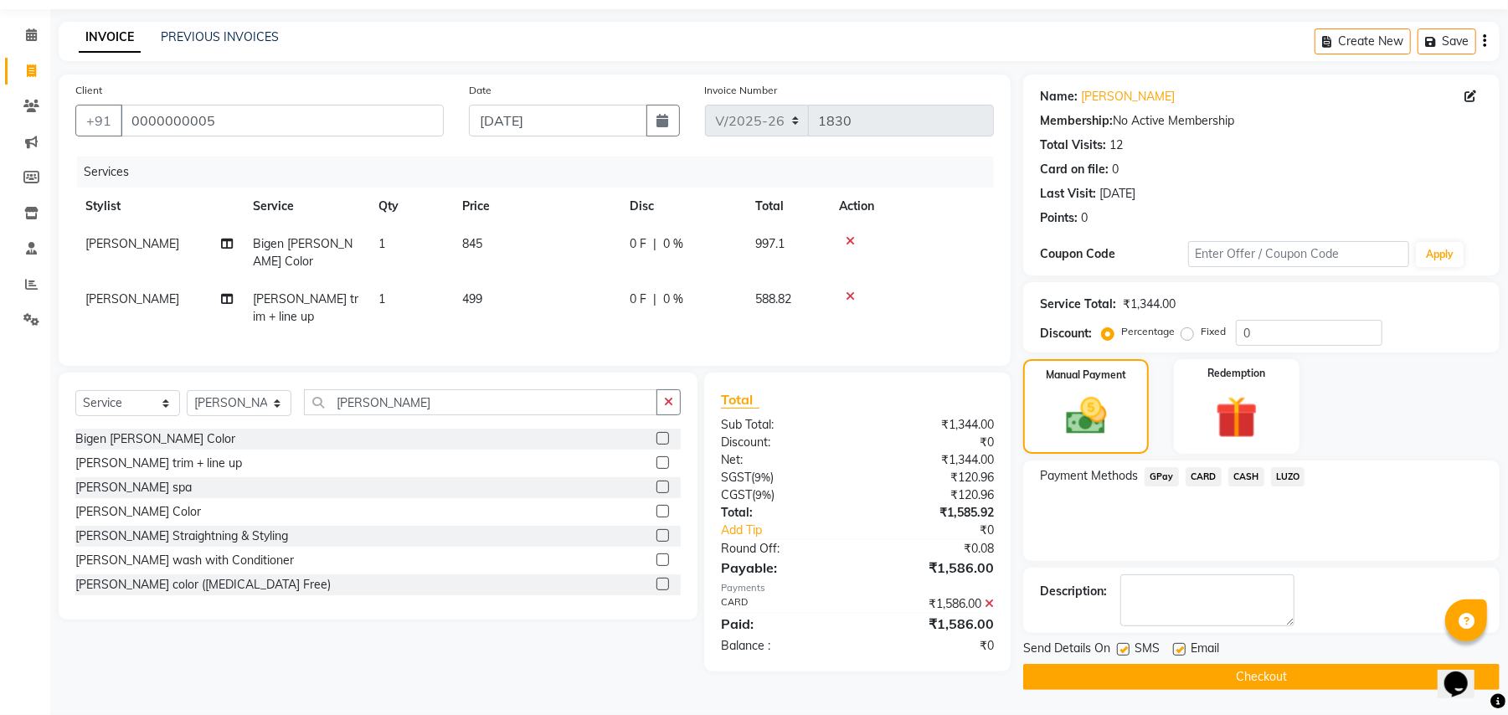
click at [1127, 644] on label at bounding box center [1123, 649] width 13 height 13
click at [1127, 645] on input "checkbox" at bounding box center [1122, 650] width 11 height 11
checkbox input "false"
click at [1180, 647] on label at bounding box center [1179, 649] width 13 height 13
click at [1180, 647] on input "checkbox" at bounding box center [1178, 650] width 11 height 11
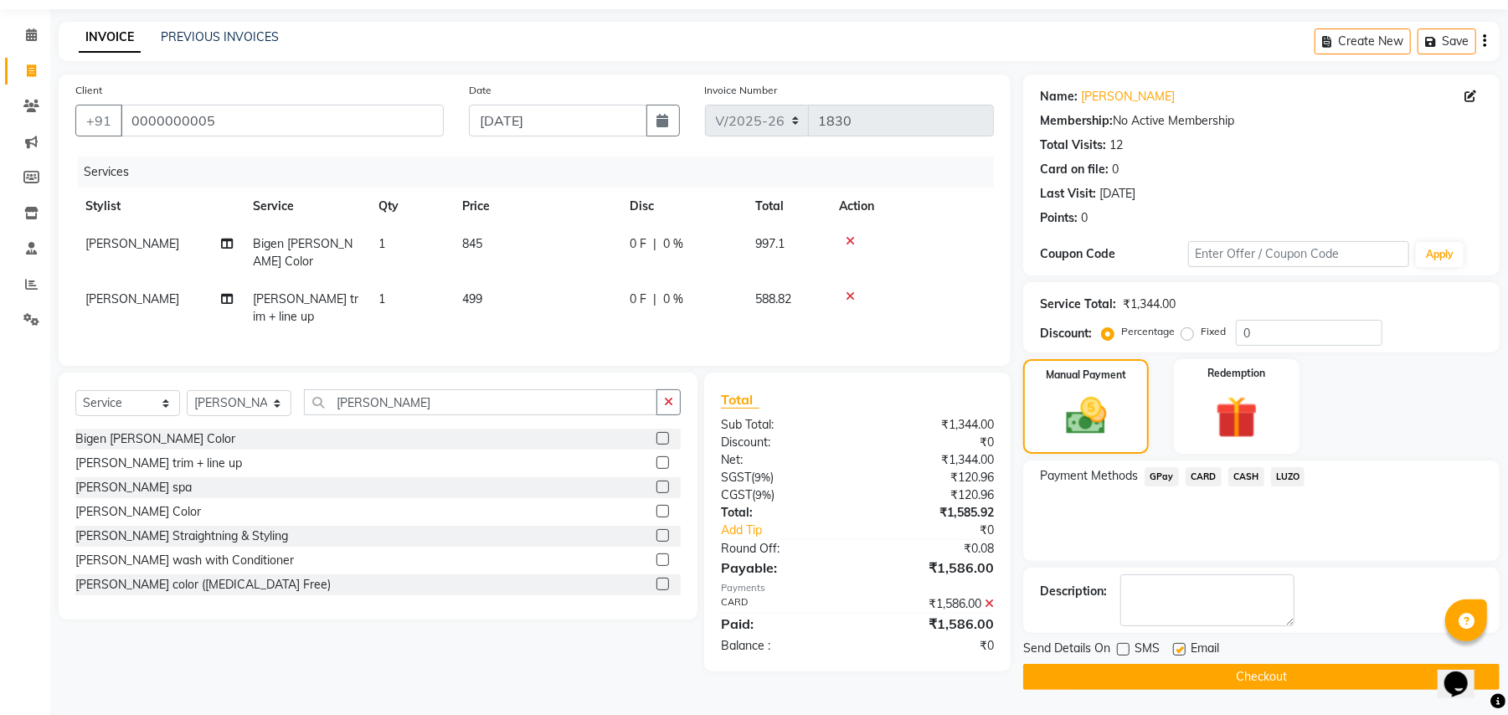
checkbox input "false"
click at [1186, 671] on button "Checkout" at bounding box center [1261, 677] width 476 height 26
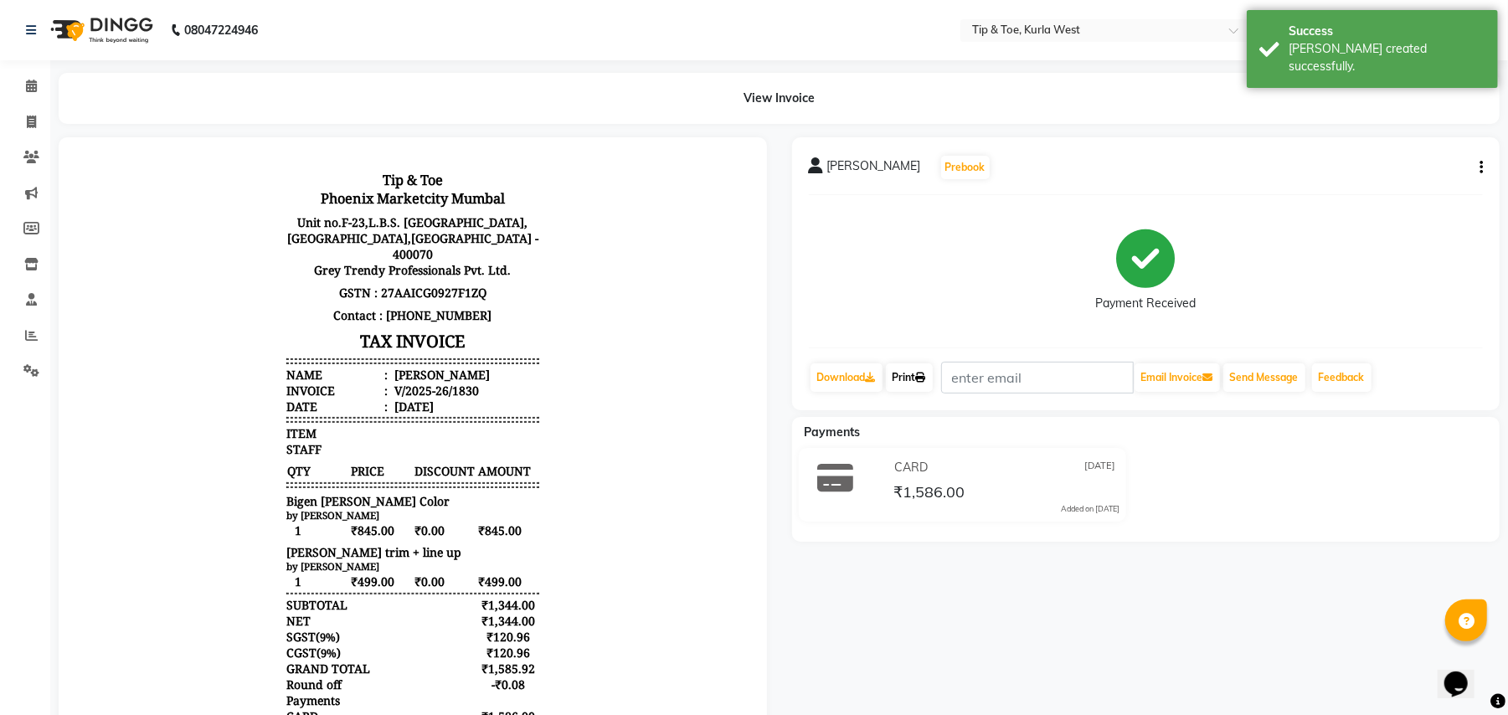
click at [918, 386] on link "Print" at bounding box center [909, 377] width 47 height 28
click at [26, 88] on icon at bounding box center [31, 86] width 11 height 13
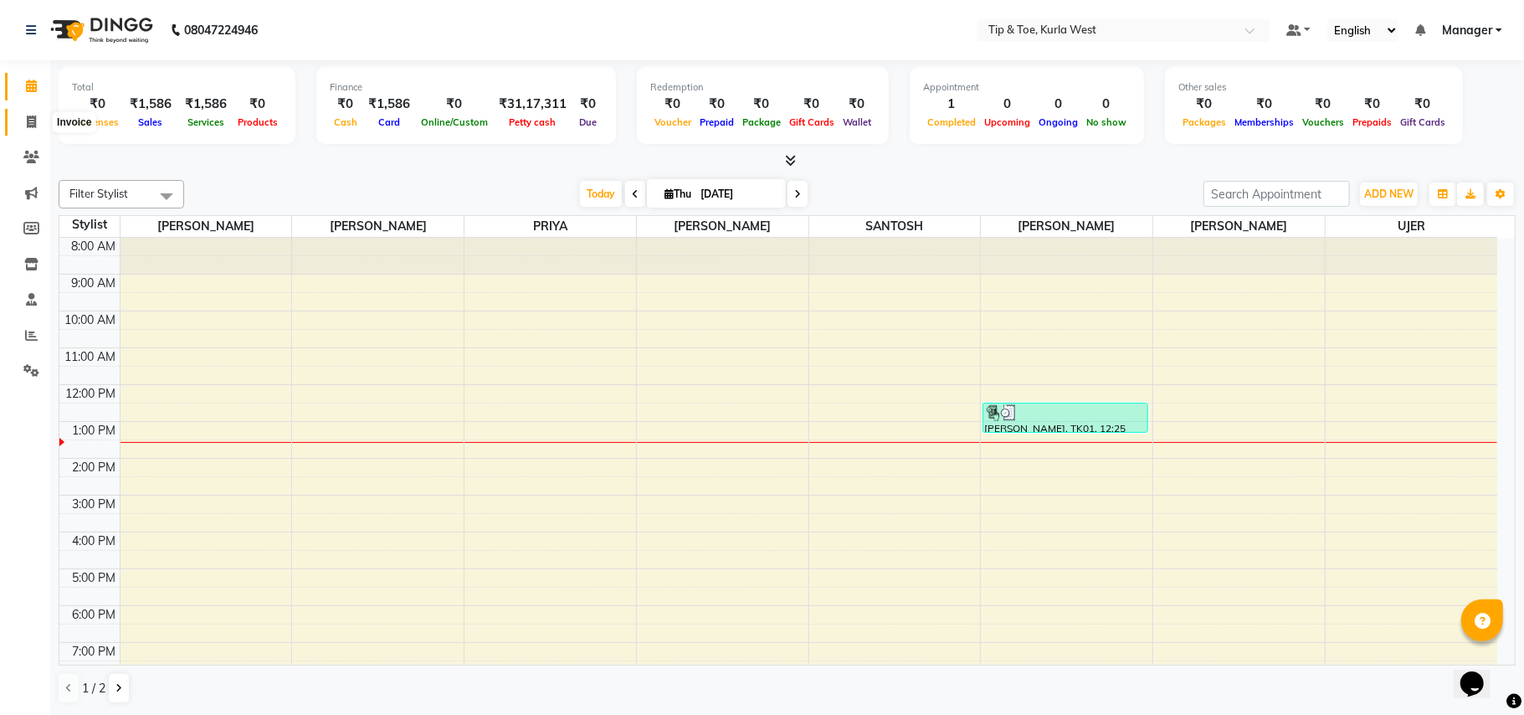
click at [44, 127] on span at bounding box center [31, 122] width 29 height 19
select select "service"
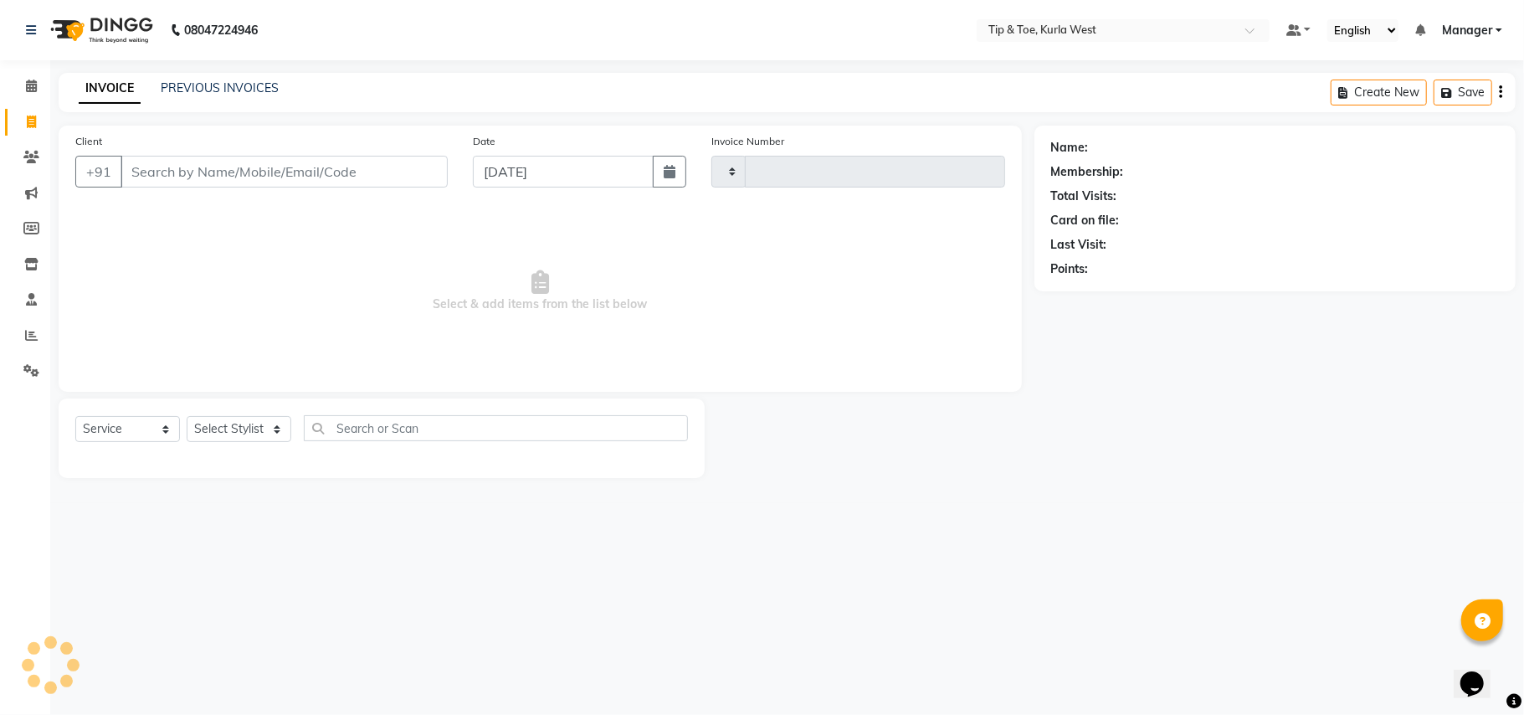
type input "1831"
select select "5986"
click at [244, 422] on select "Select Stylist [PERSON_NAME] [PERSON_NAME] Kurla login access Manager [PERSON_N…" at bounding box center [239, 429] width 105 height 26
select select "42757"
click at [187, 416] on select "Select Stylist [PERSON_NAME] [PERSON_NAME] Kurla login access Manager [PERSON_N…" at bounding box center [239, 429] width 105 height 26
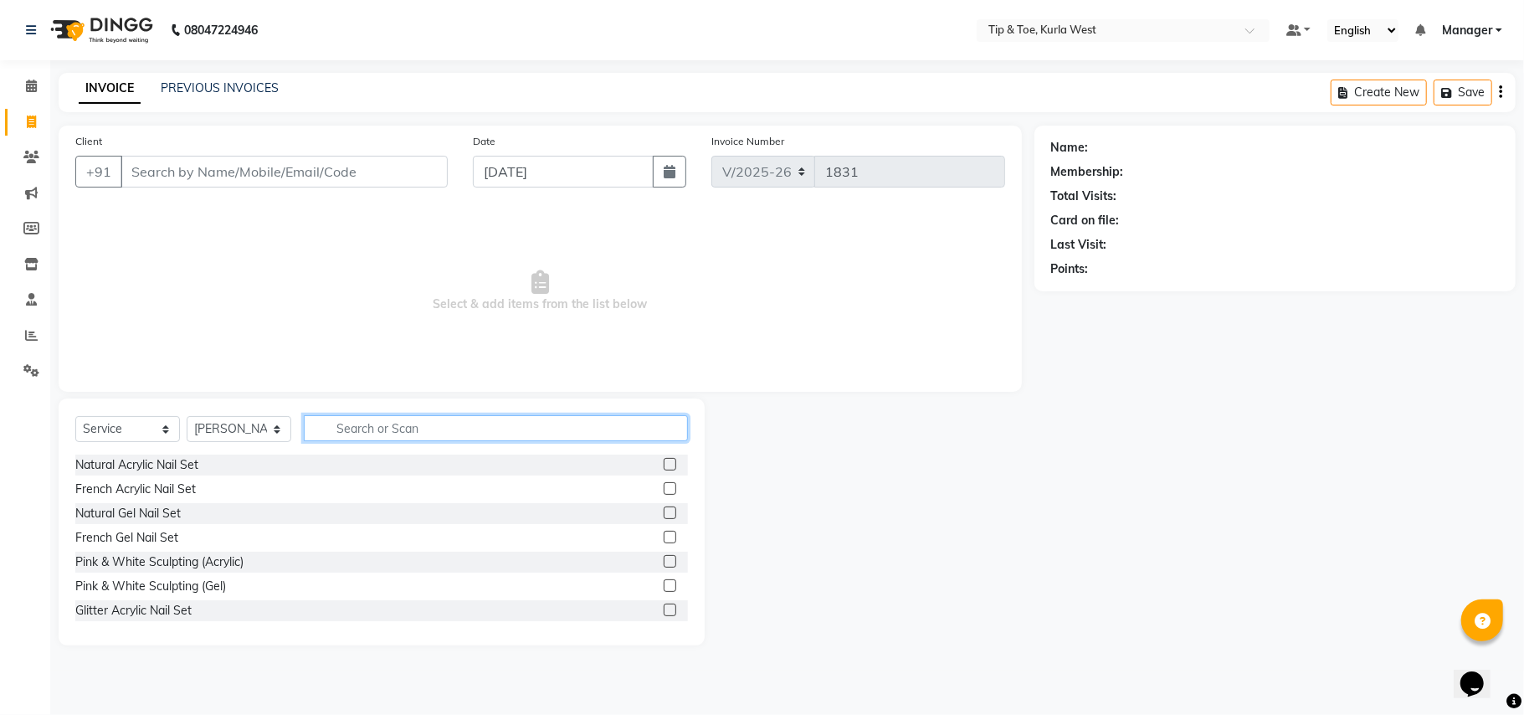
drag, startPoint x: 342, startPoint y: 420, endPoint x: 366, endPoint y: 429, distance: 26.0
click at [345, 423] on input "text" at bounding box center [496, 428] width 384 height 26
click at [410, 424] on input "re" at bounding box center [484, 428] width 361 height 26
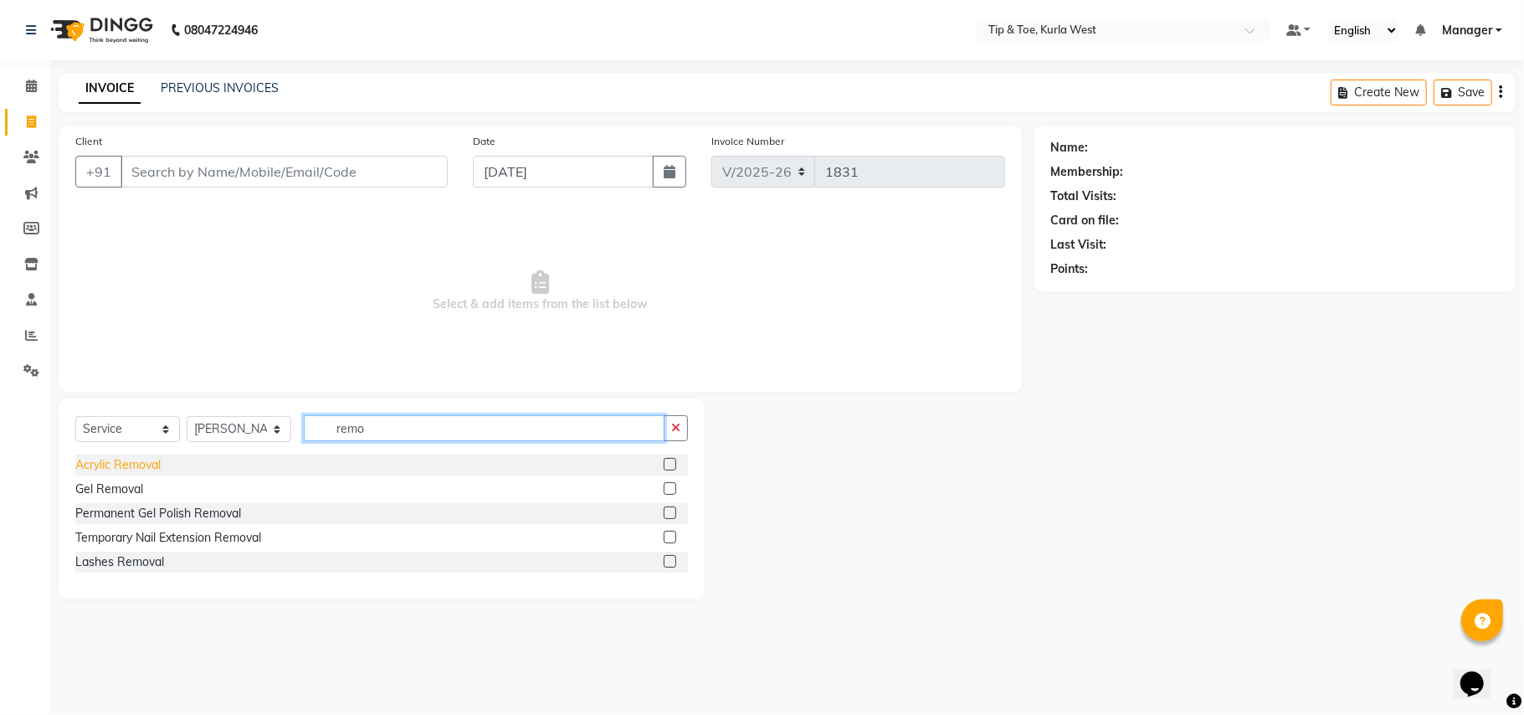
type input "remo"
click at [151, 463] on div "Acrylic Removal" at bounding box center [117, 465] width 85 height 18
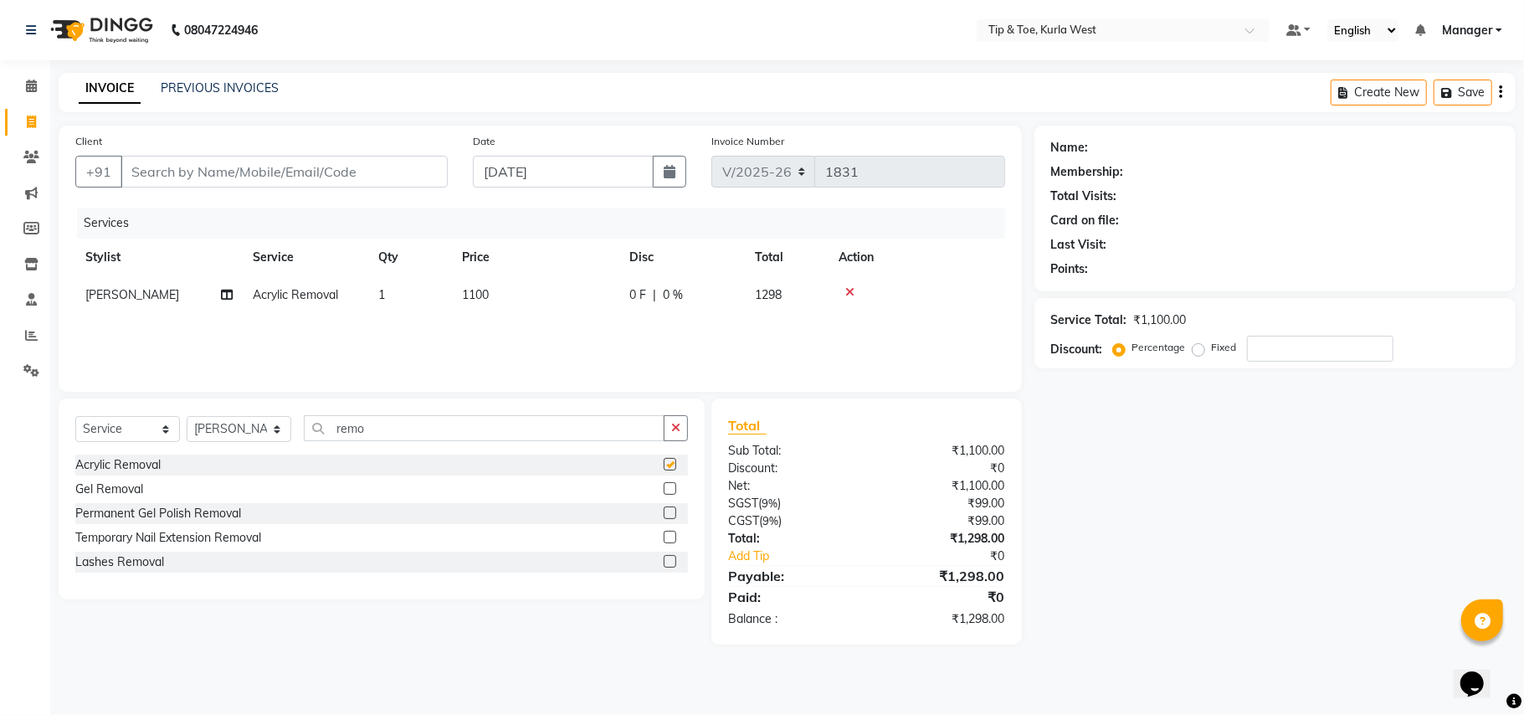
checkbox input "false"
click at [469, 310] on td "1100" at bounding box center [535, 295] width 167 height 38
select select "42757"
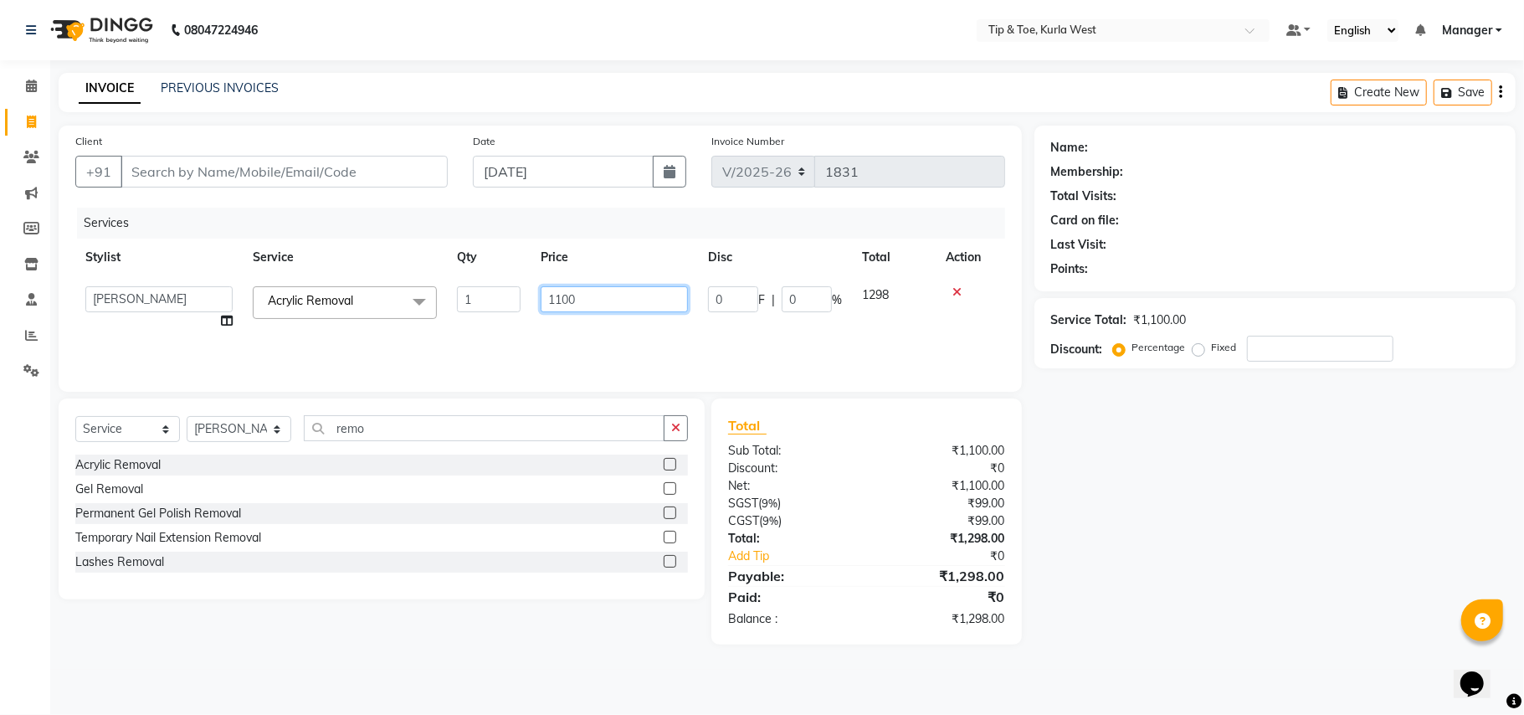
drag, startPoint x: 599, startPoint y: 296, endPoint x: 493, endPoint y: 296, distance: 106.3
click at [506, 296] on tr "[PERSON_NAME] [PERSON_NAME] Kurla login access Manager [PERSON_NAME] PRIYA [PER…" at bounding box center [540, 308] width 930 height 64
type input "950"
click at [1115, 586] on div "Name: Membership: Total Visits: Card on file: Last Visit: Points: Service Total…" at bounding box center [1282, 385] width 494 height 519
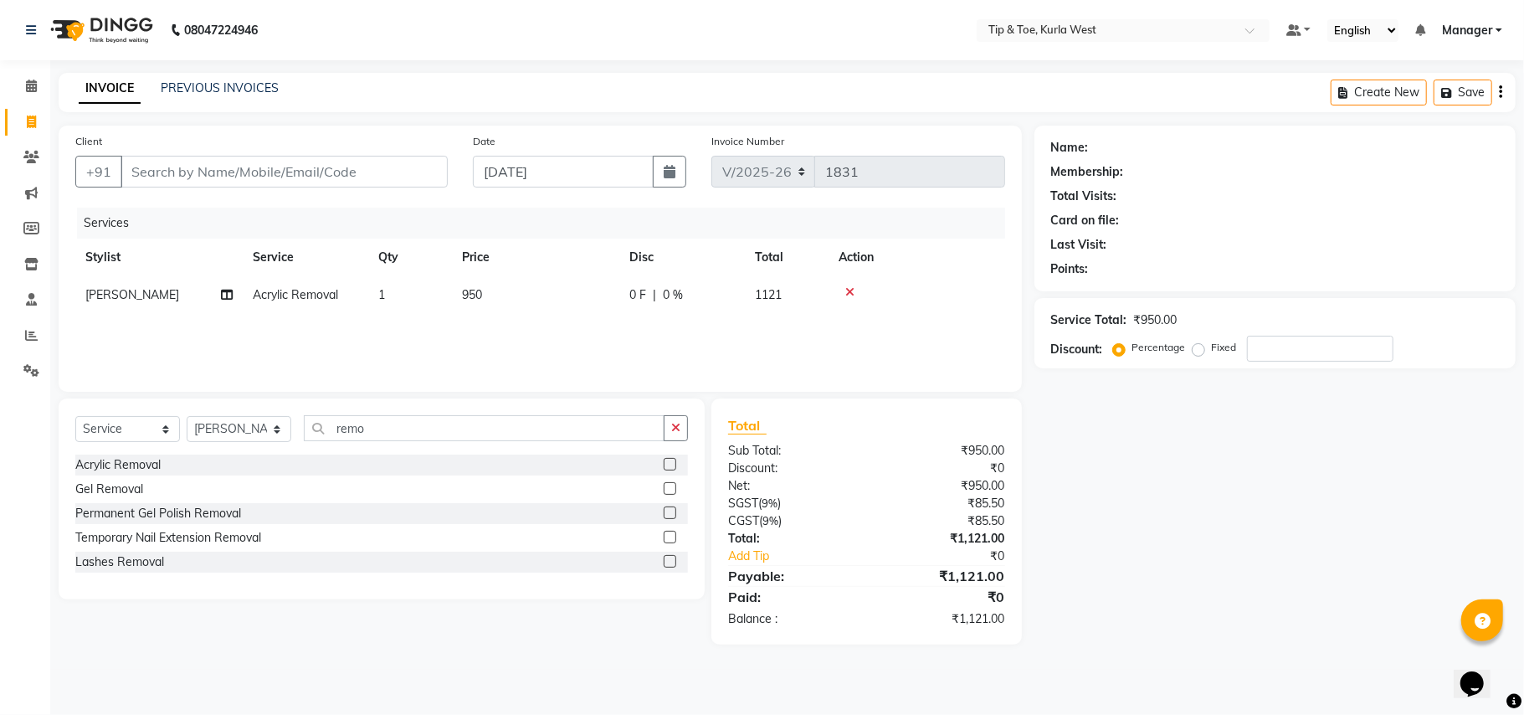
click at [368, 139] on main "INVOICE PREVIOUS INVOICES Create New Save Client +91 Date [DATE] Invoice Number…" at bounding box center [787, 371] width 1474 height 597
click at [366, 162] on input "Client" at bounding box center [284, 172] width 327 height 32
type input "9"
type input "0"
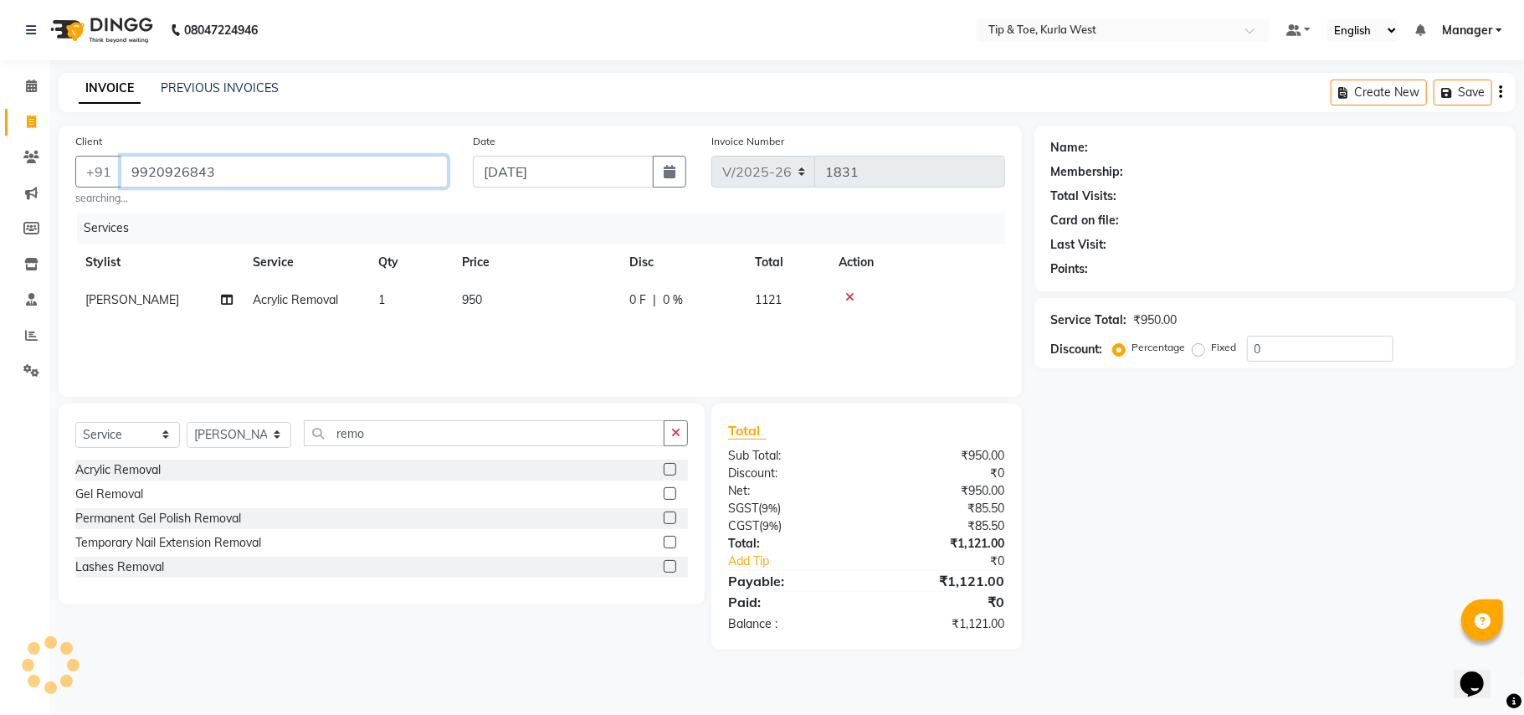
type input "9920926843"
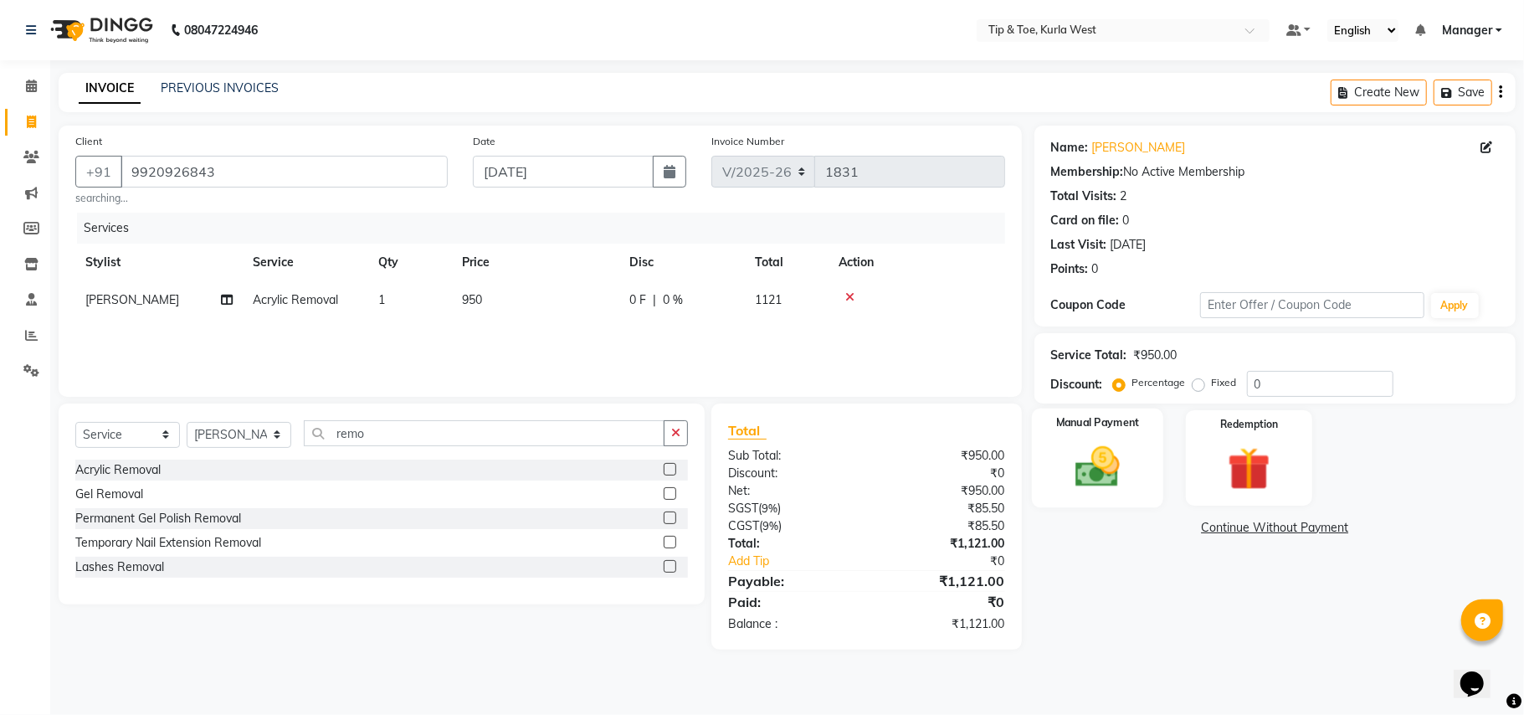
click at [1123, 484] on img at bounding box center [1098, 467] width 73 height 52
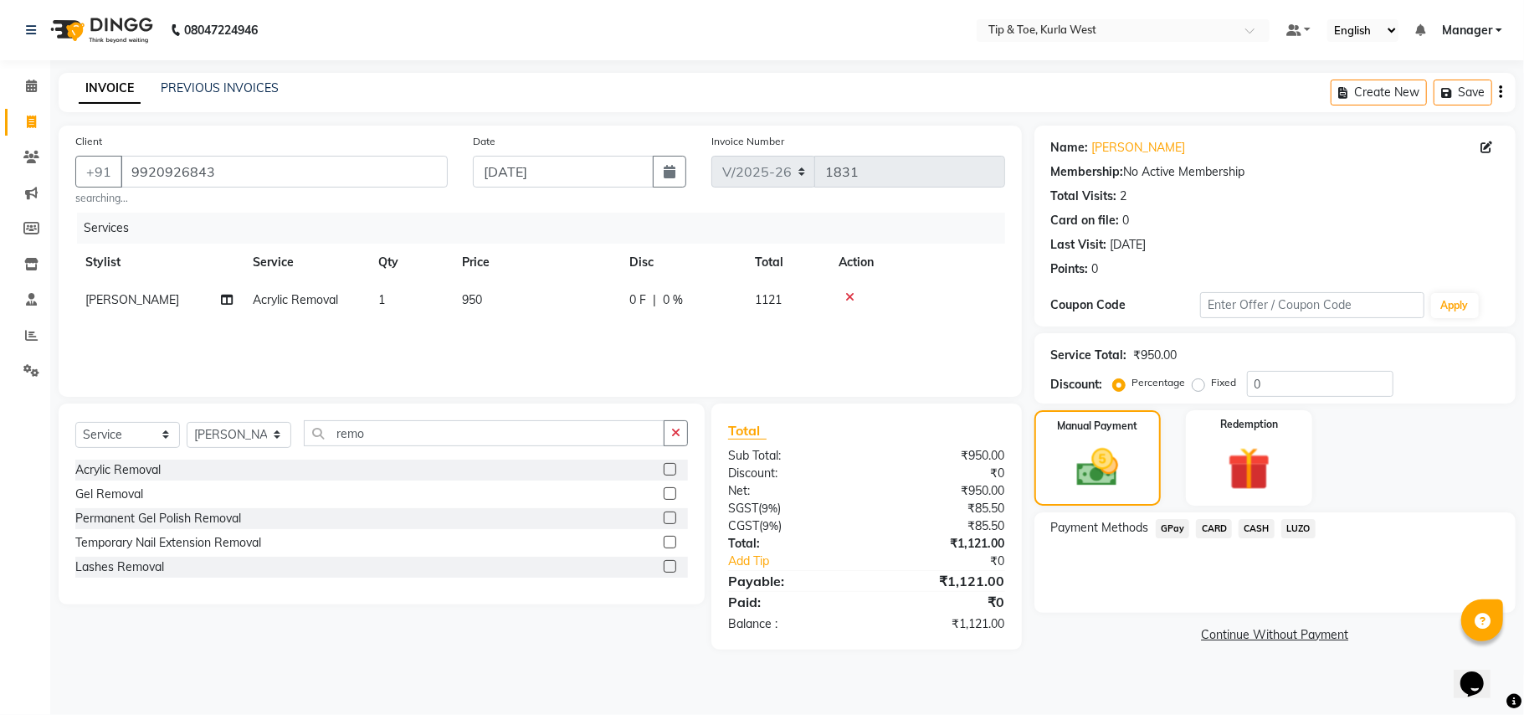
click at [1179, 529] on span "GPay" at bounding box center [1173, 528] width 34 height 19
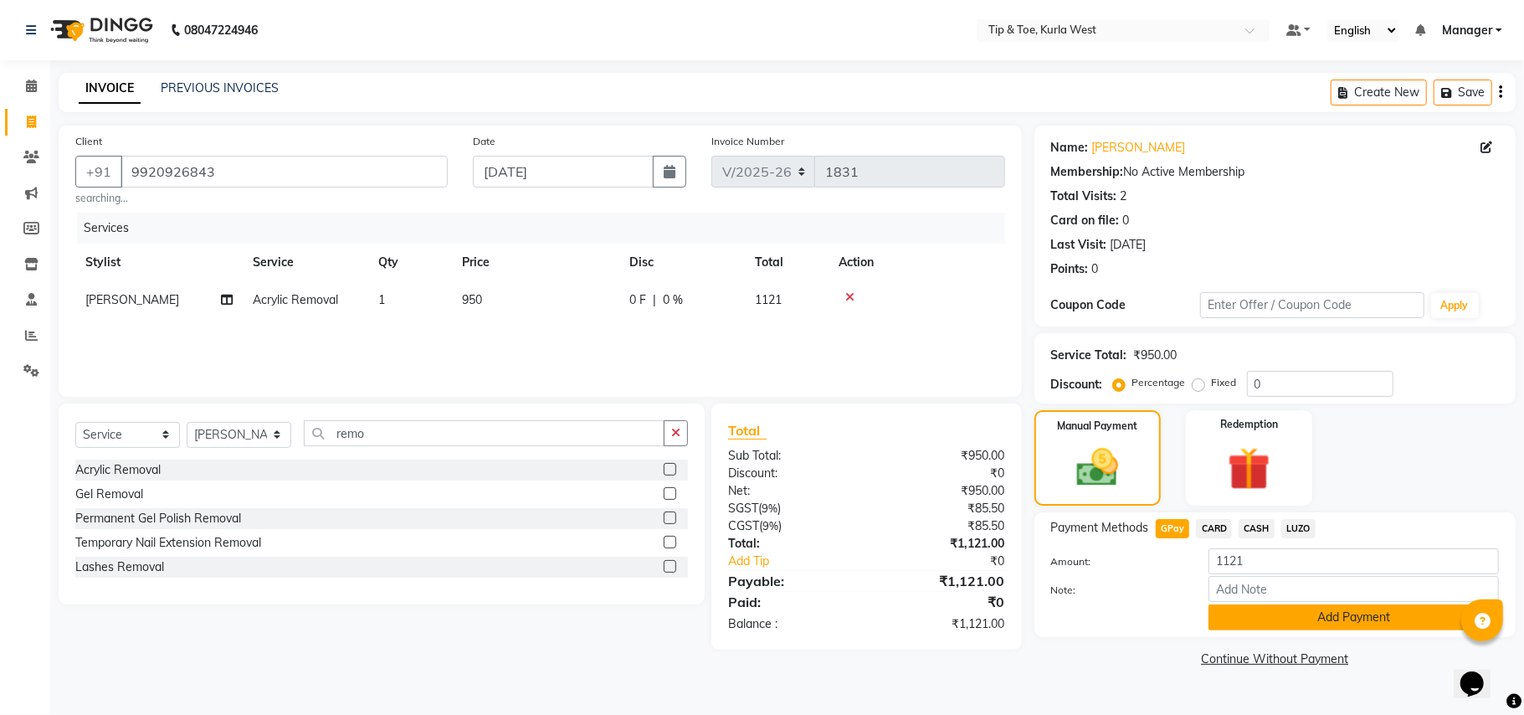
click at [1251, 616] on button "Add Payment" at bounding box center [1354, 617] width 290 height 26
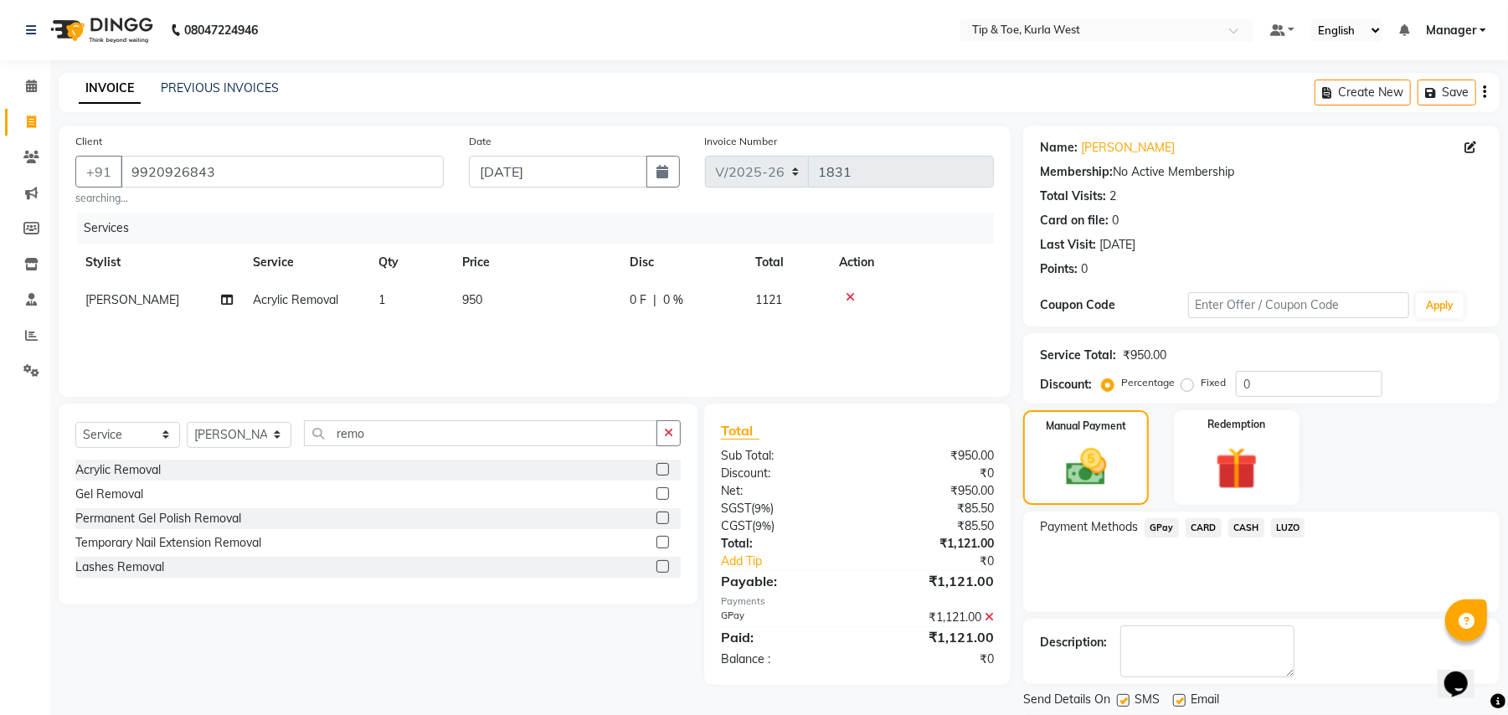
scroll to position [52, 0]
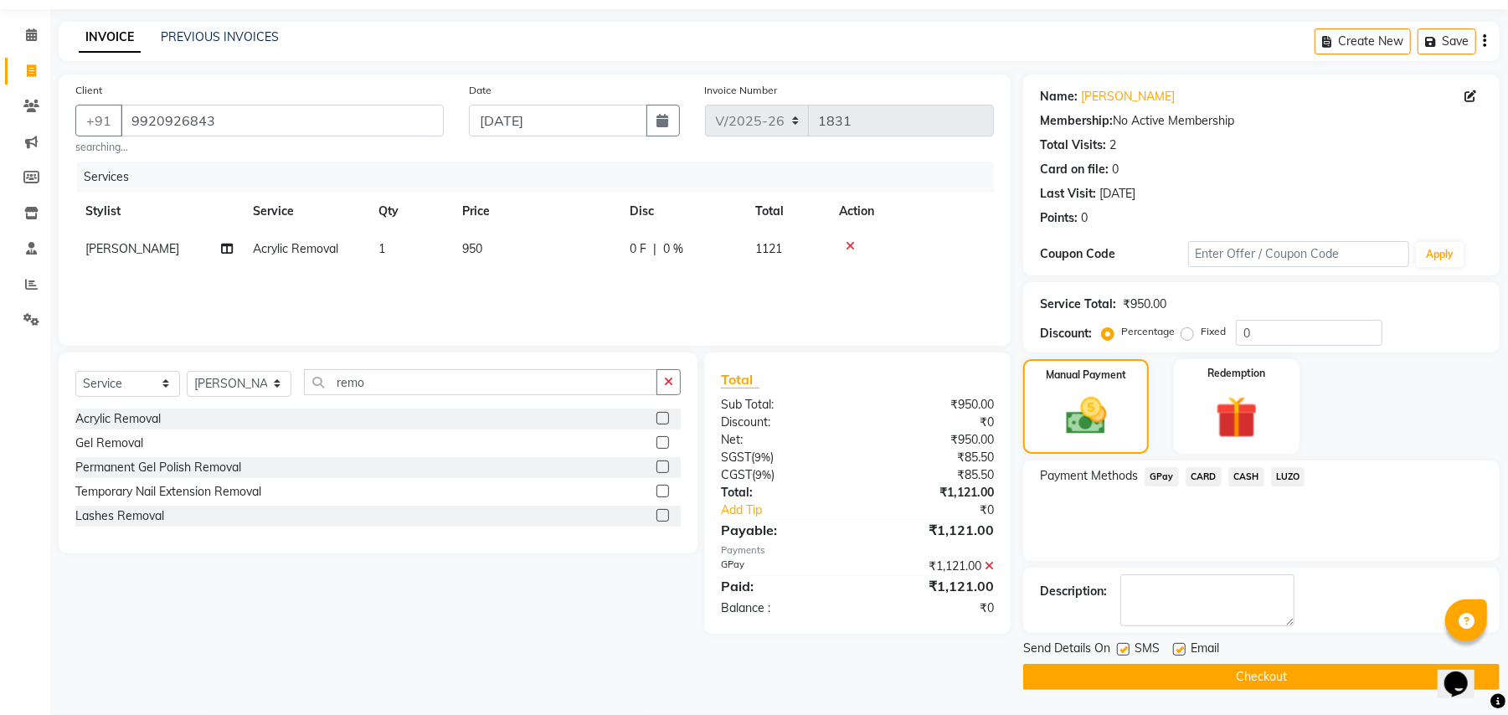
drag, startPoint x: 1123, startPoint y: 644, endPoint x: 1152, endPoint y: 650, distance: 29.1
click at [1123, 645] on label at bounding box center [1123, 649] width 13 height 13
click at [1123, 645] on input "checkbox" at bounding box center [1122, 650] width 11 height 11
checkbox input "false"
click at [1176, 650] on label at bounding box center [1179, 649] width 13 height 13
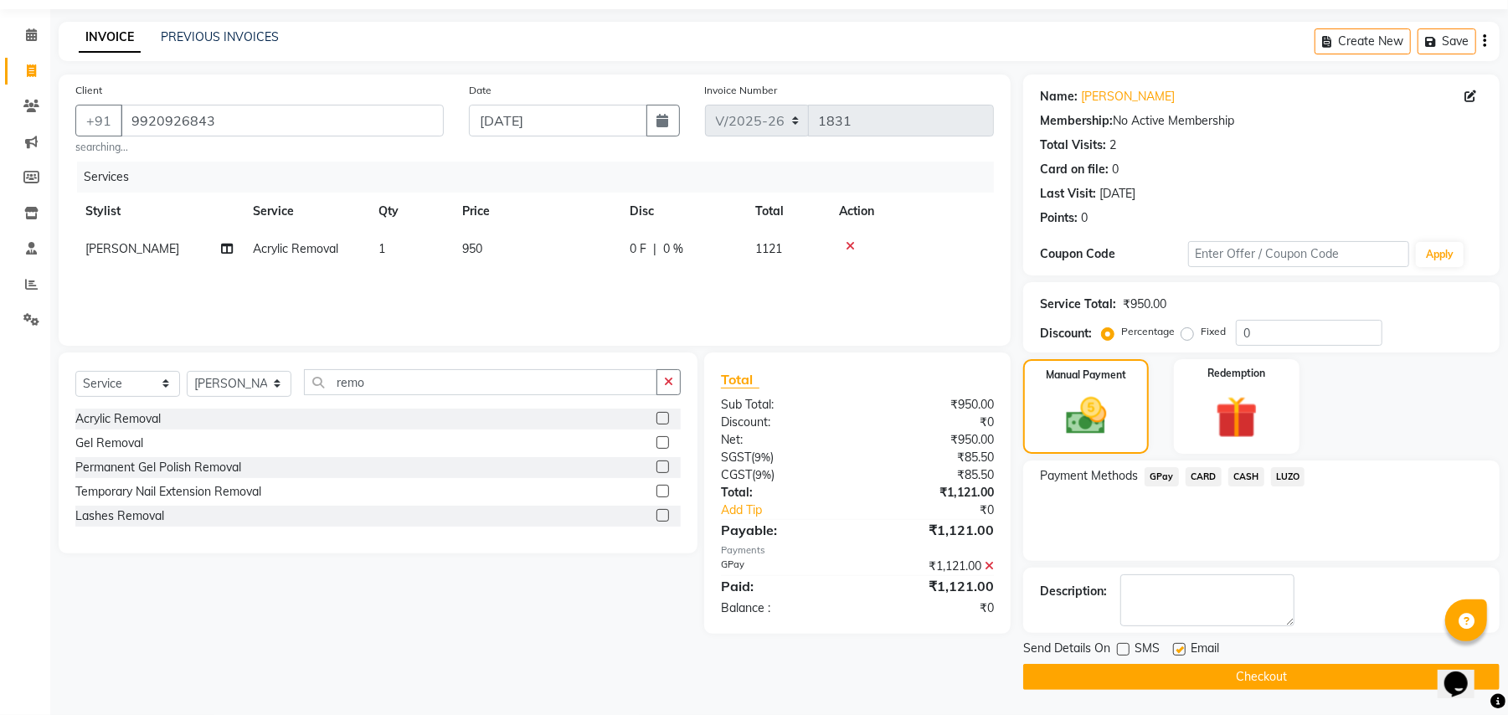
click at [1176, 650] on input "checkbox" at bounding box center [1178, 650] width 11 height 11
checkbox input "false"
click at [1204, 675] on button "Checkout" at bounding box center [1261, 677] width 476 height 26
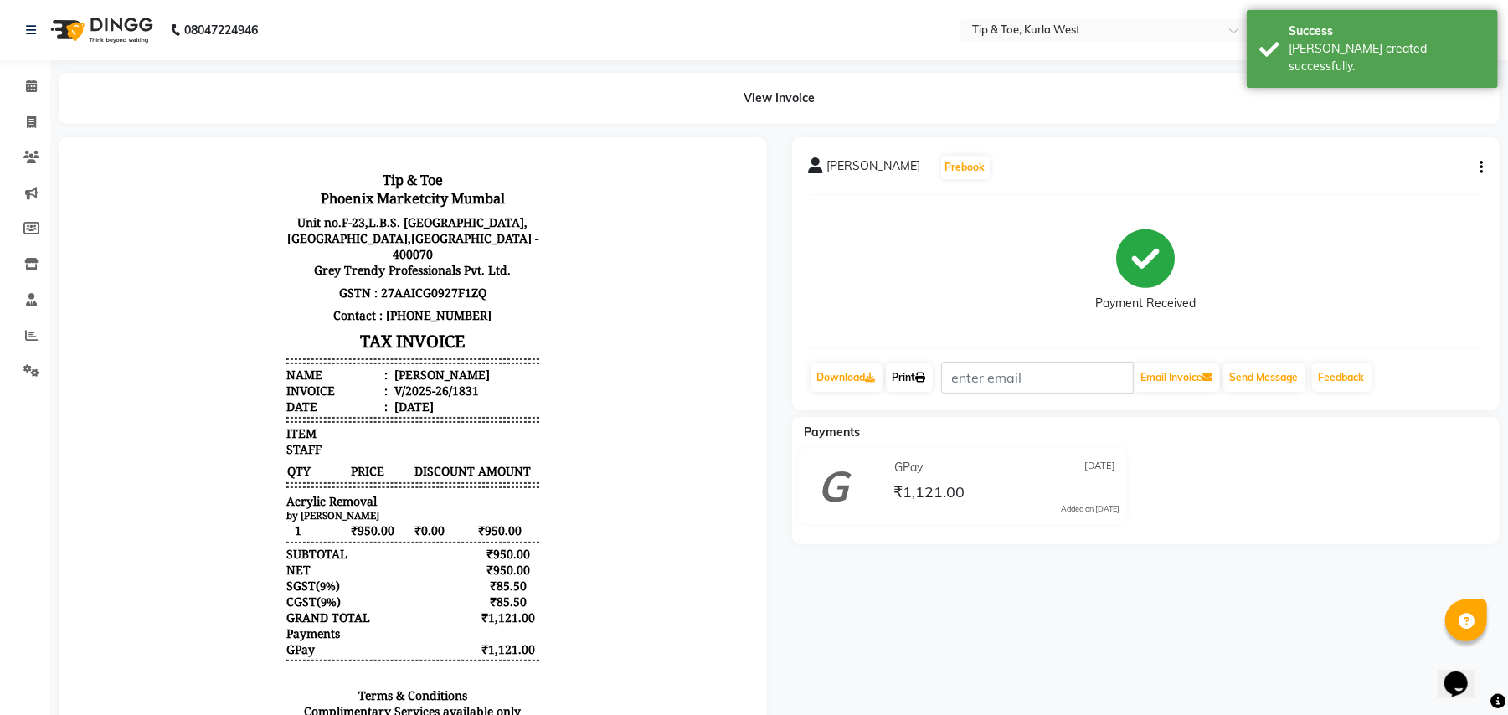
click at [931, 385] on link "Print" at bounding box center [909, 377] width 47 height 28
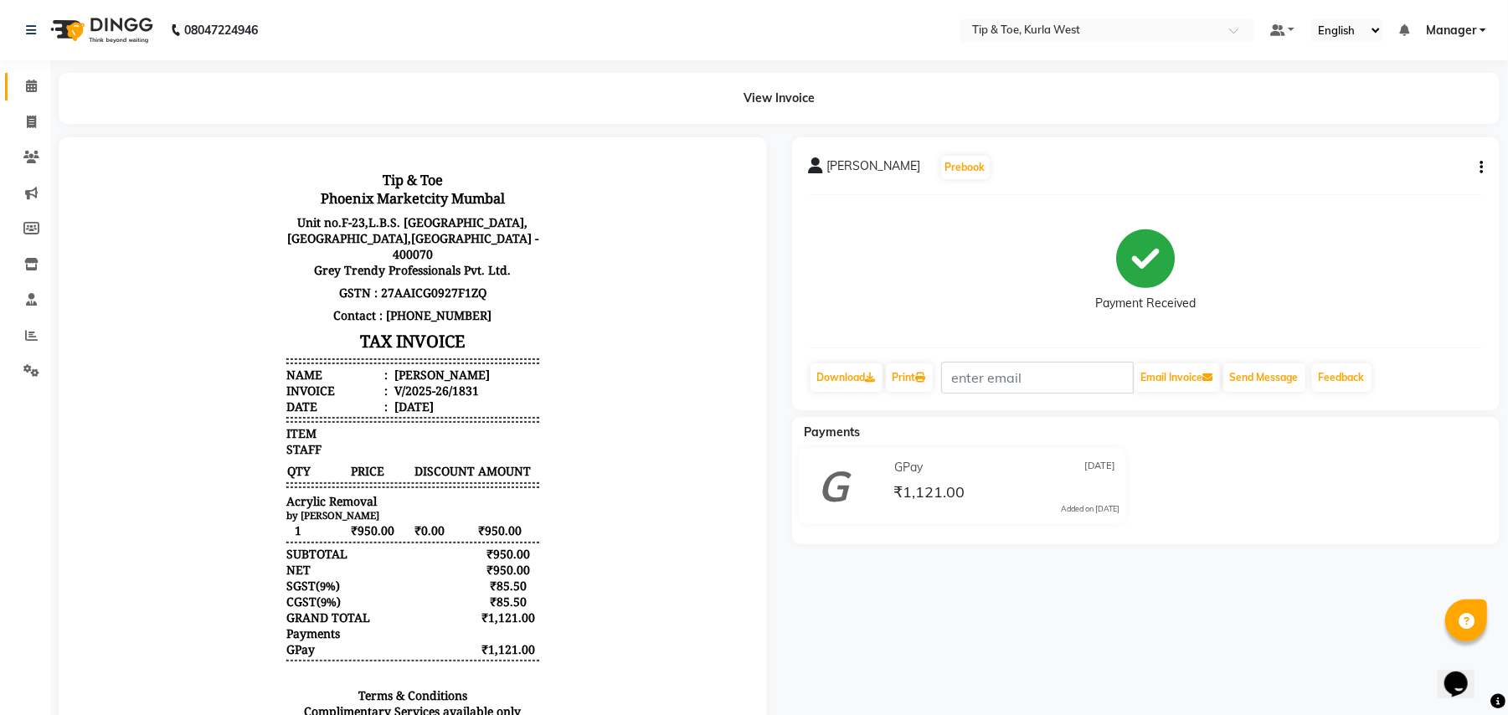
click at [14, 87] on link "Calendar" at bounding box center [25, 87] width 40 height 28
